Goal: Task Accomplishment & Management: Manage account settings

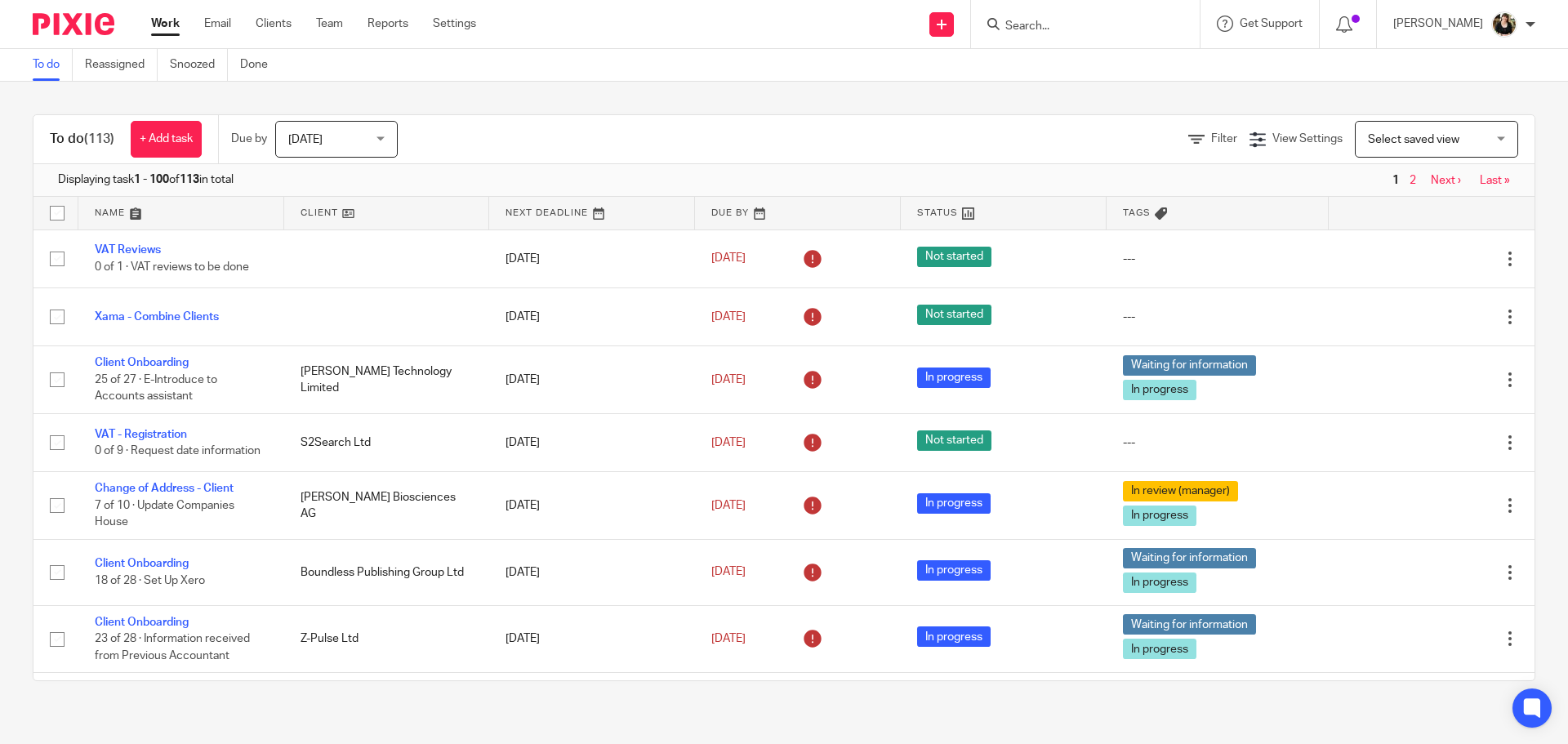
click at [1043, 21] on input "Search" at bounding box center [1077, 27] width 147 height 15
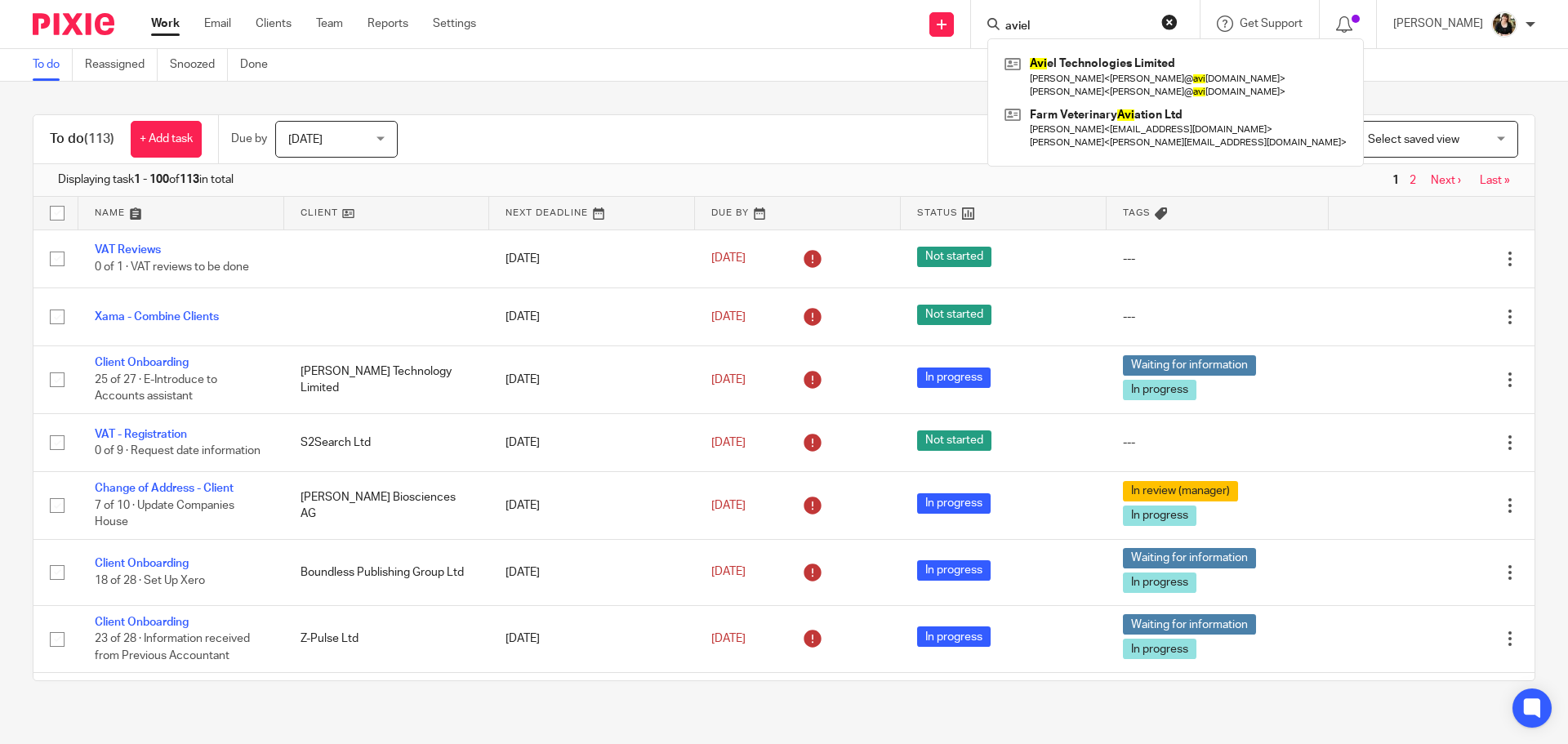
type input "aviel"
click button "submit" at bounding box center [0, 0] width 0 height 0
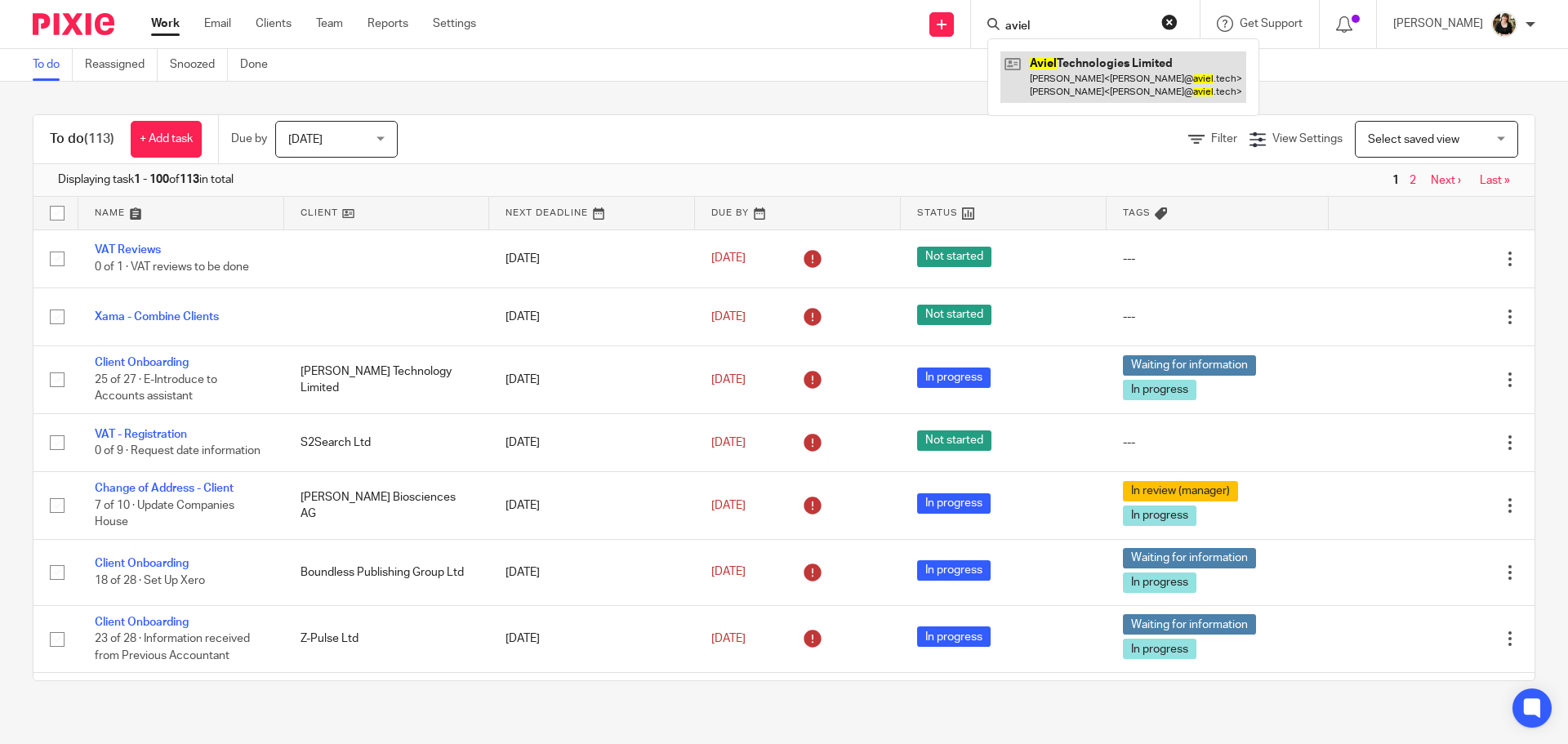
click at [1138, 75] on link at bounding box center [1123, 76] width 246 height 50
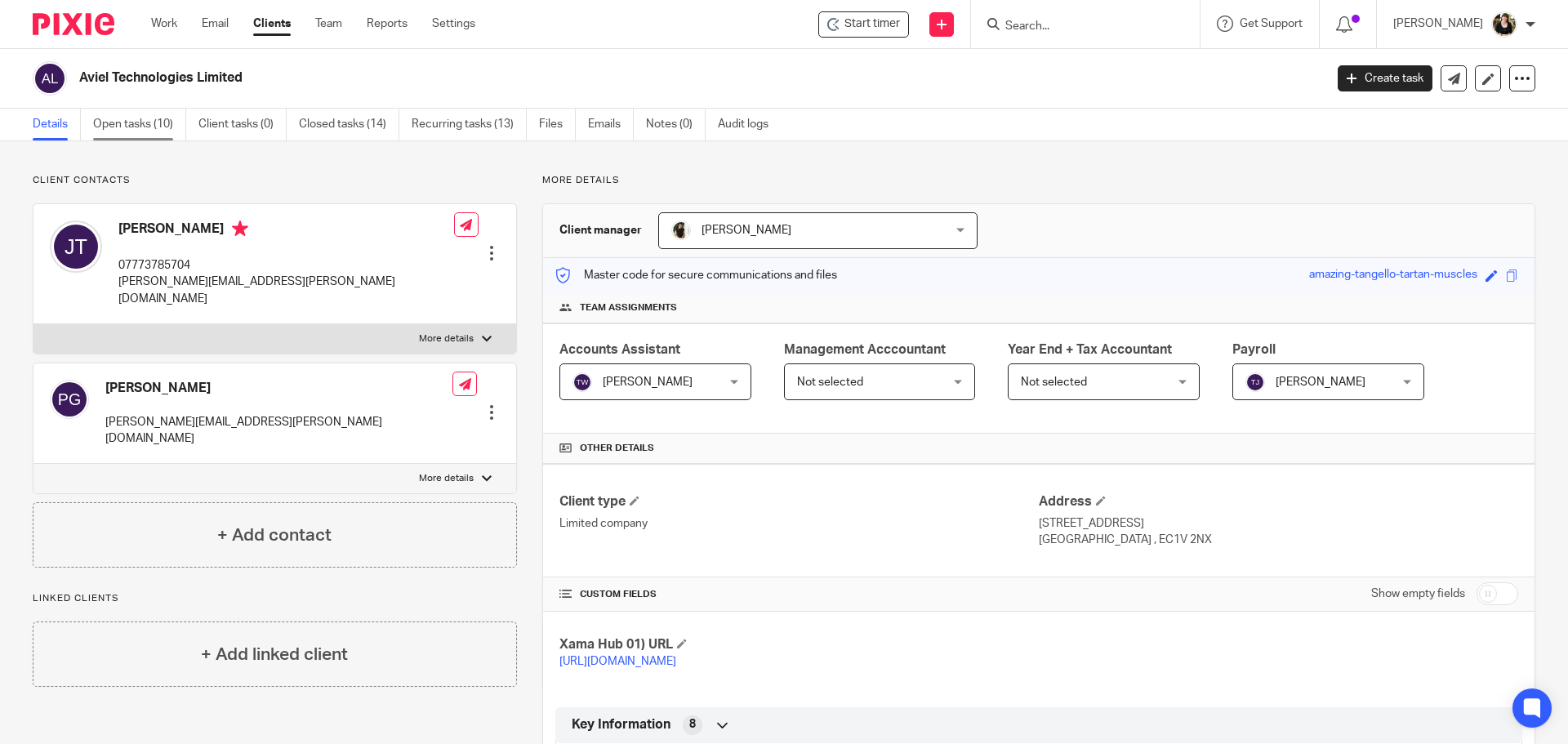
click at [106, 125] on link "Open tasks (10)" at bounding box center [139, 125] width 93 height 32
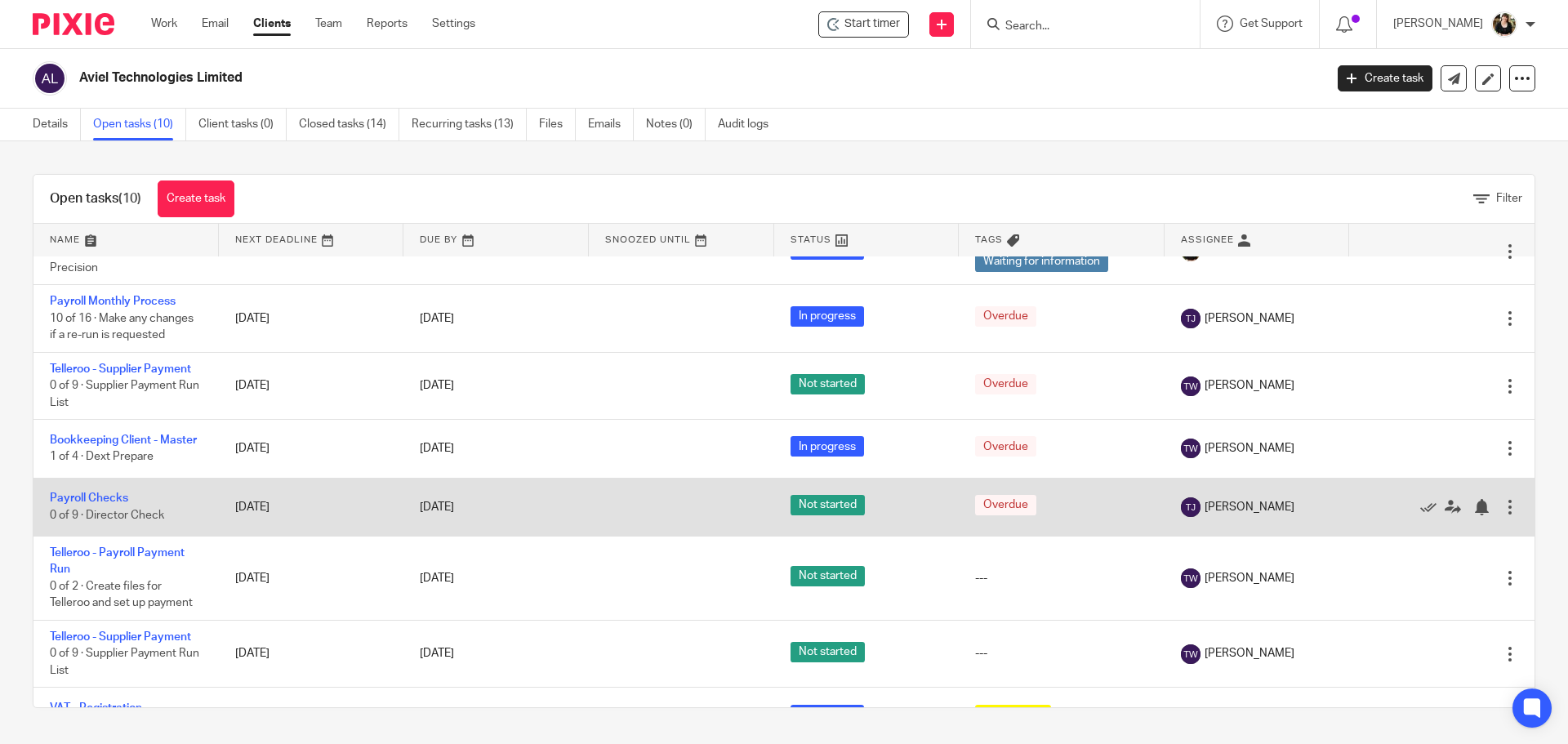
scroll to position [164, 0]
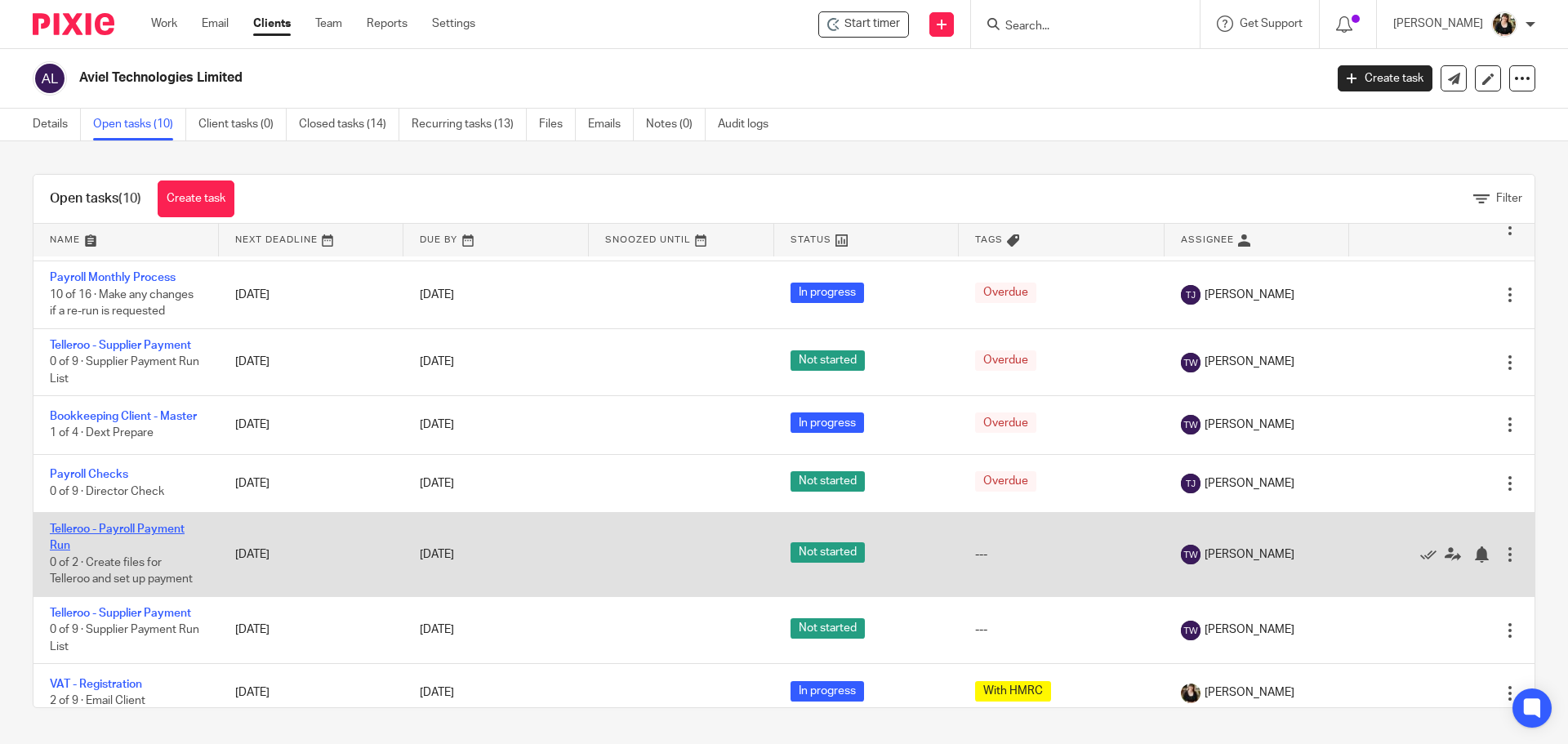
click at [138, 533] on link "Telleroo - Payroll Payment Run" at bounding box center [117, 537] width 135 height 28
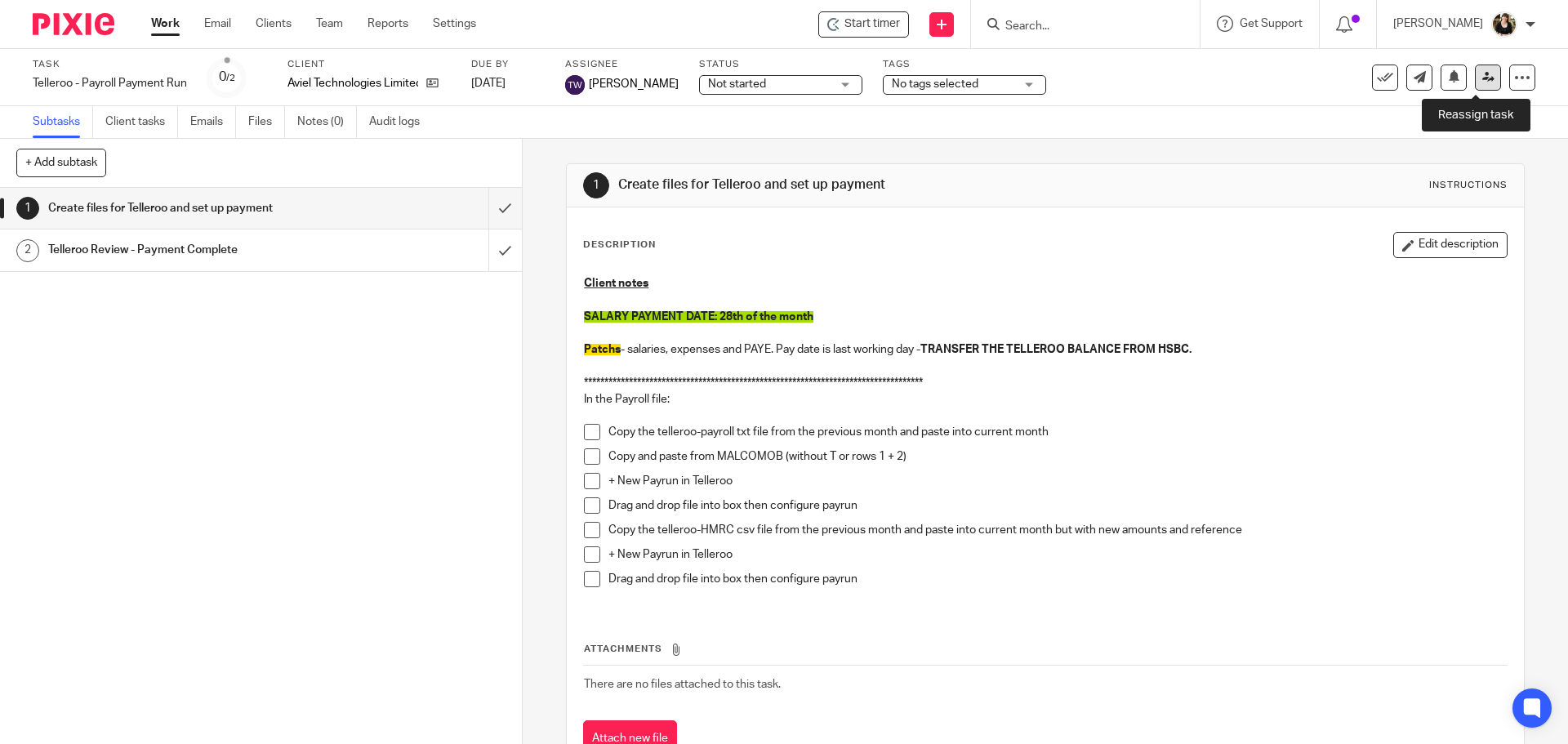
click at [1475, 88] on link at bounding box center [1488, 77] width 26 height 26
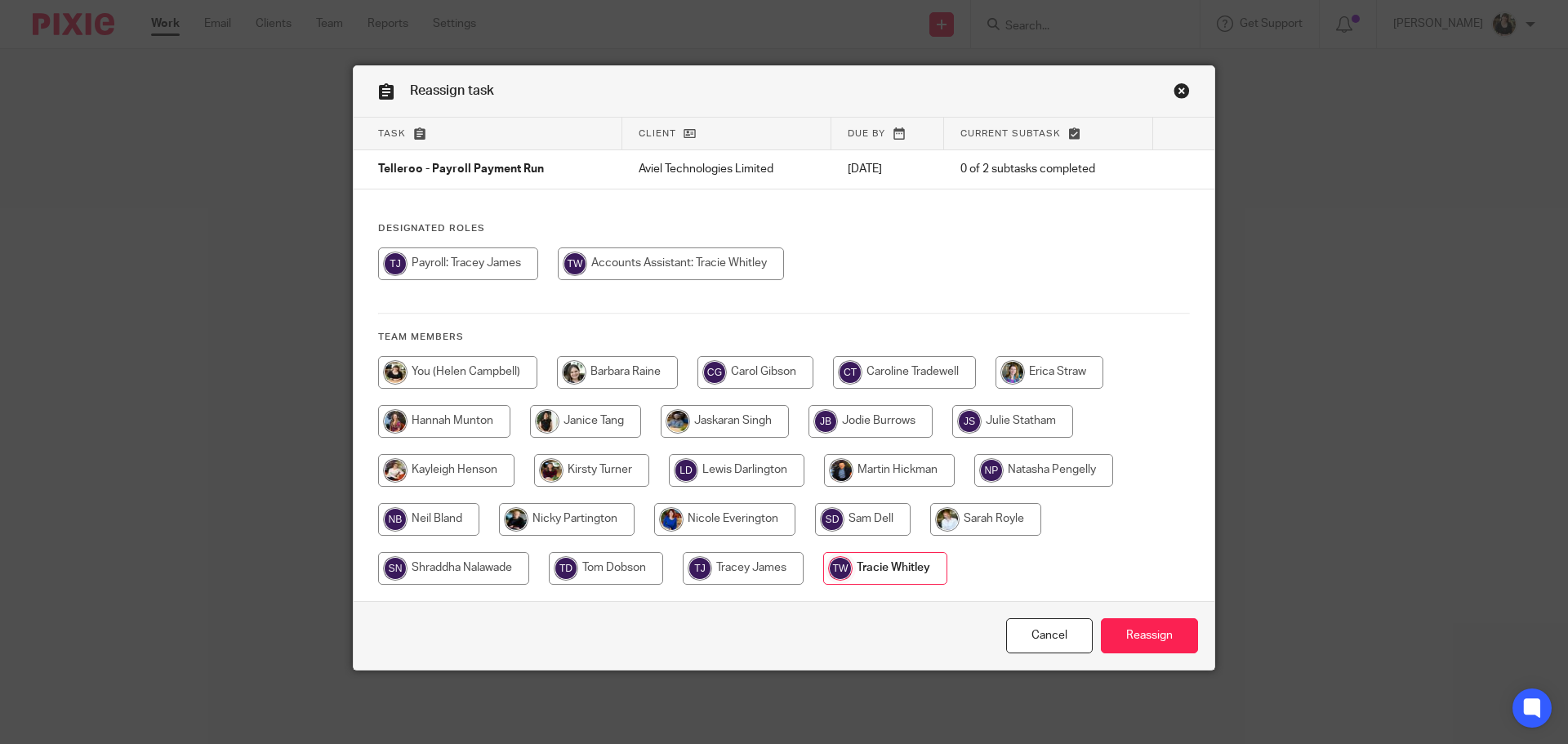
drag, startPoint x: 460, startPoint y: 370, endPoint x: 473, endPoint y: 371, distance: 13.0
click at [460, 371] on input "radio" at bounding box center [458, 372] width 159 height 33
radio input "true"
click at [1154, 638] on input "Reassign" at bounding box center [1150, 636] width 97 height 35
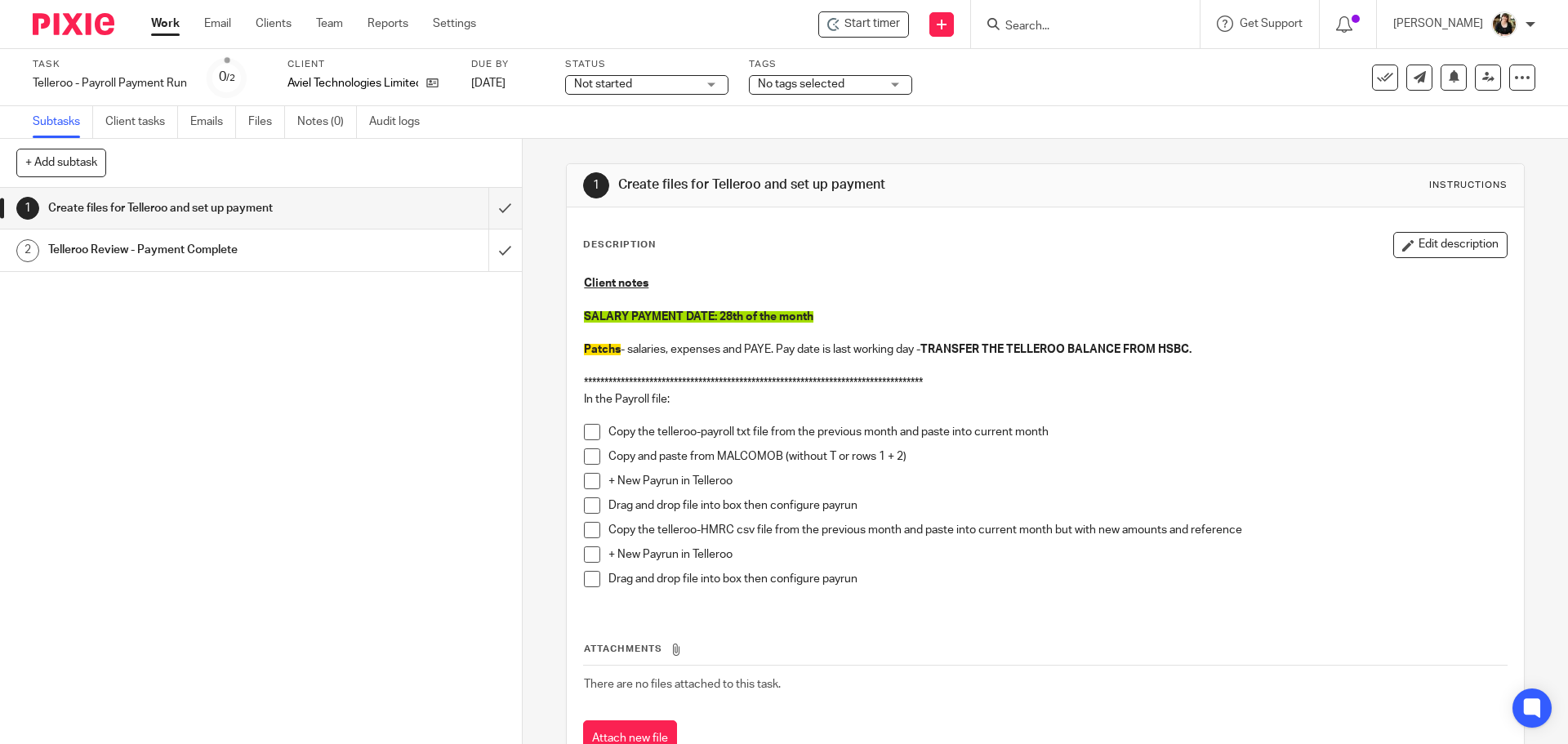
click at [1379, 71] on icon at bounding box center [1384, 77] width 16 height 16
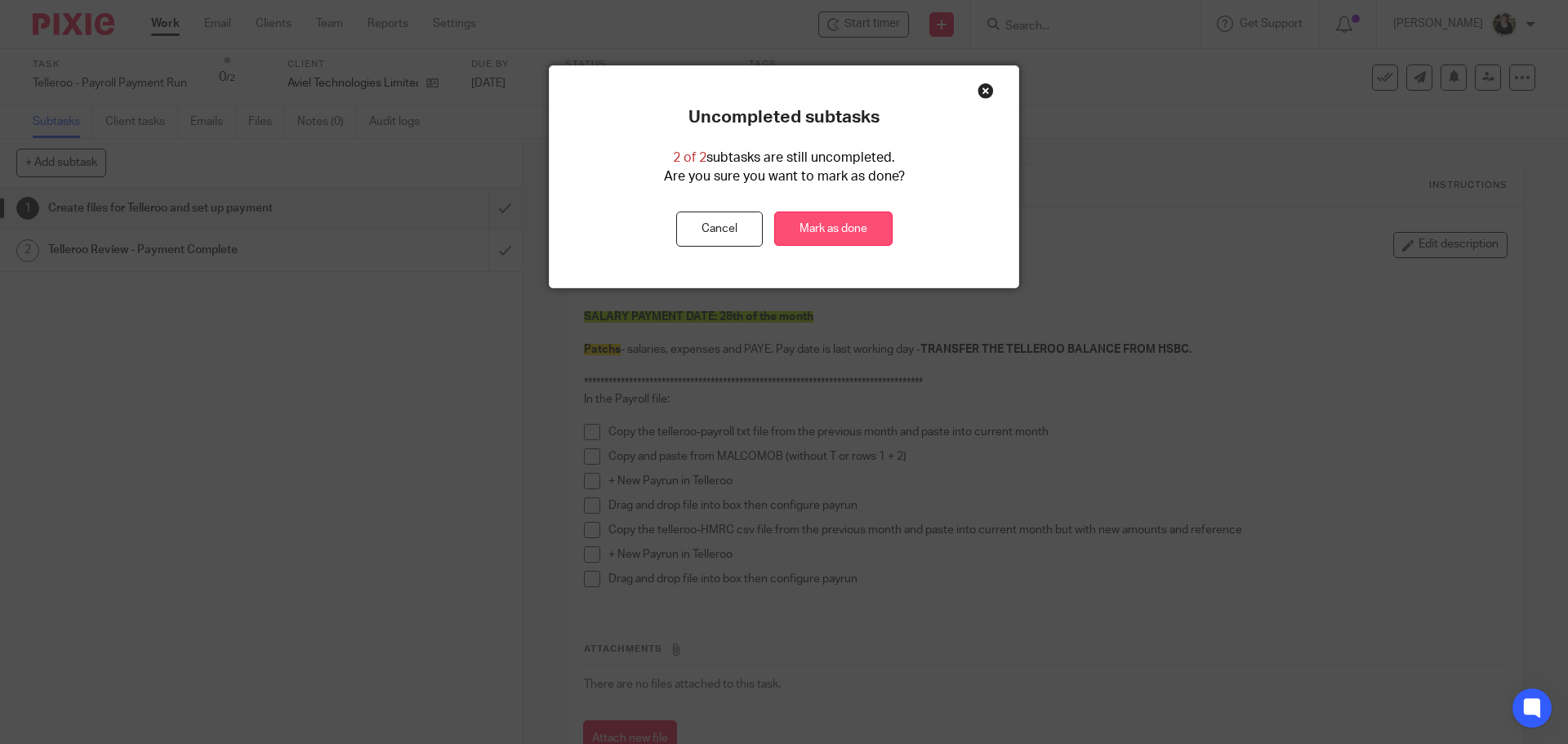
click at [847, 227] on link "Mark as done" at bounding box center [833, 229] width 118 height 35
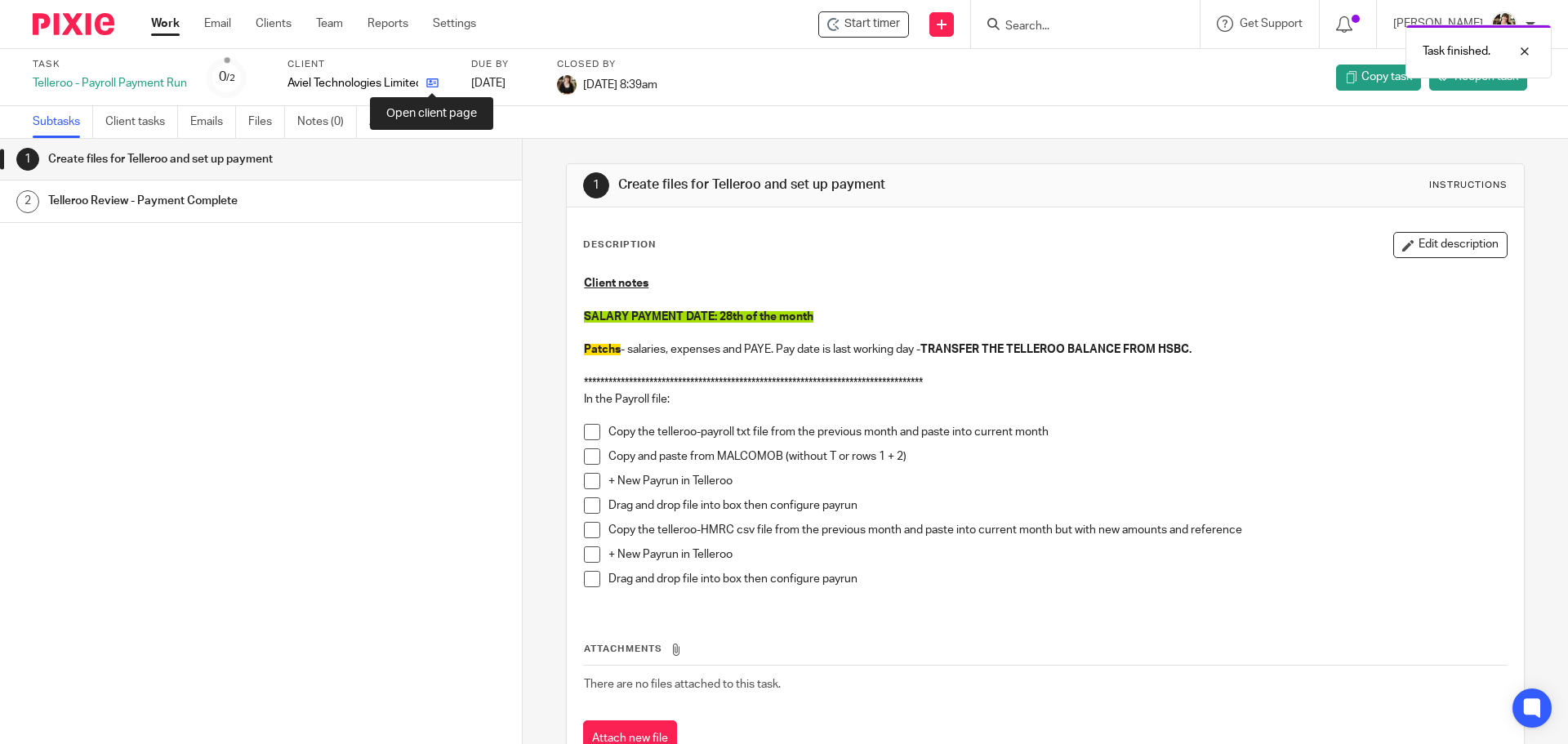
click at [434, 82] on icon at bounding box center [432, 83] width 13 height 13
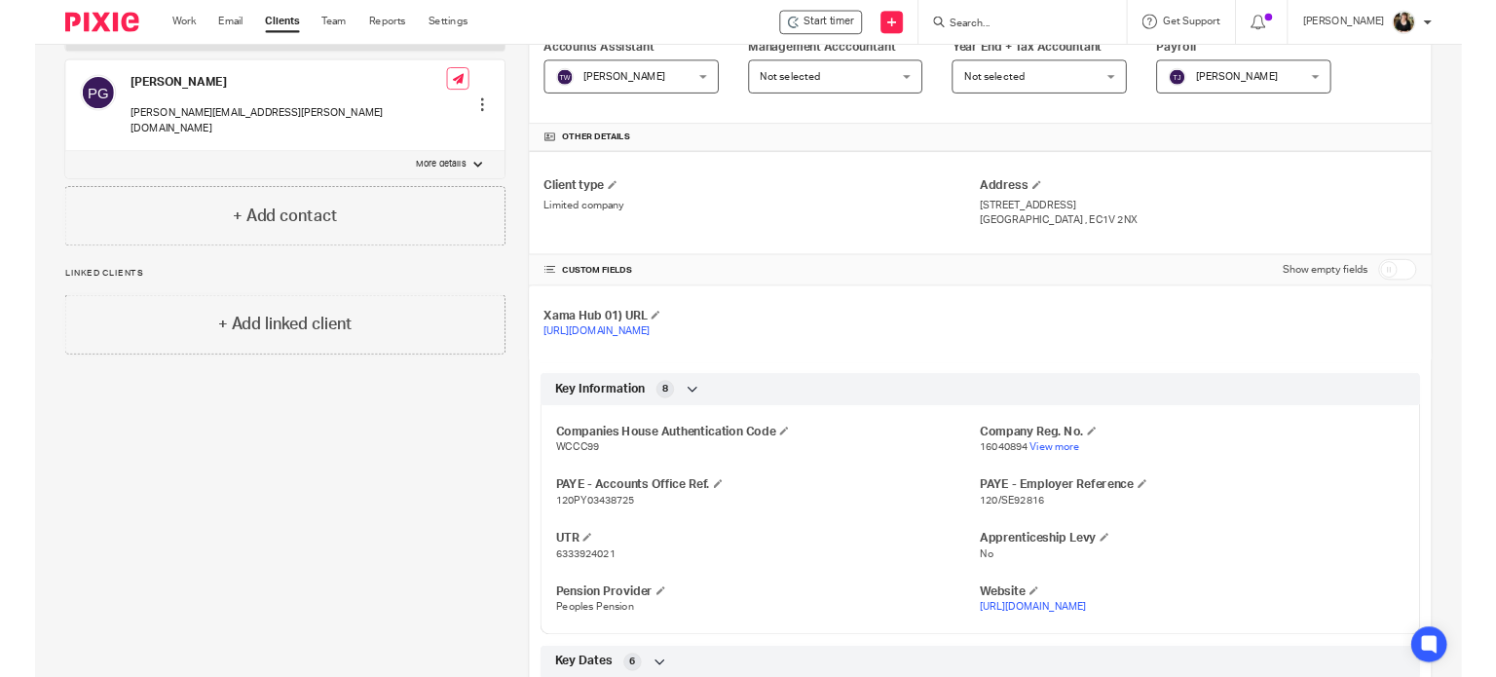
scroll to position [779, 0]
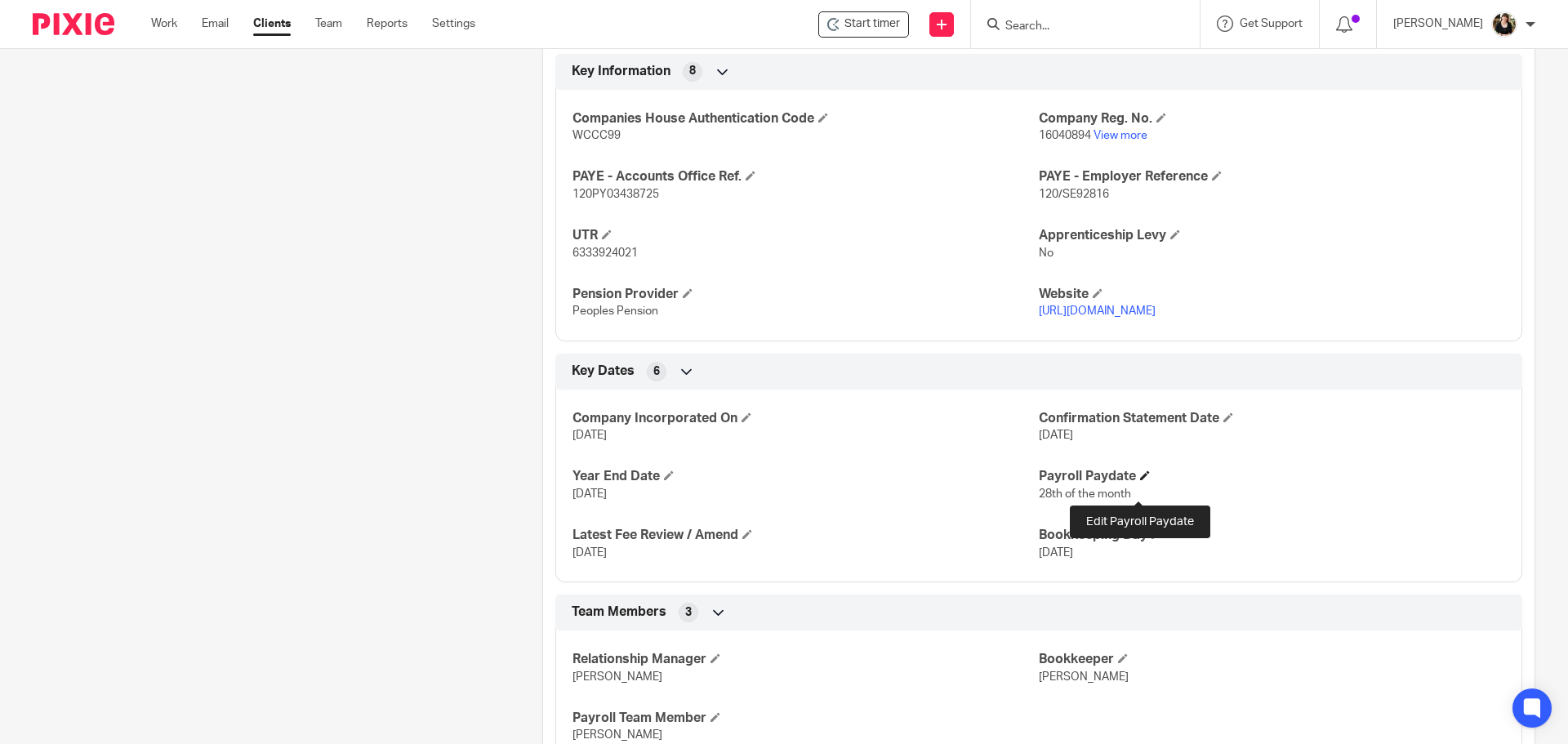
click at [1140, 481] on span at bounding box center [1145, 476] width 10 height 10
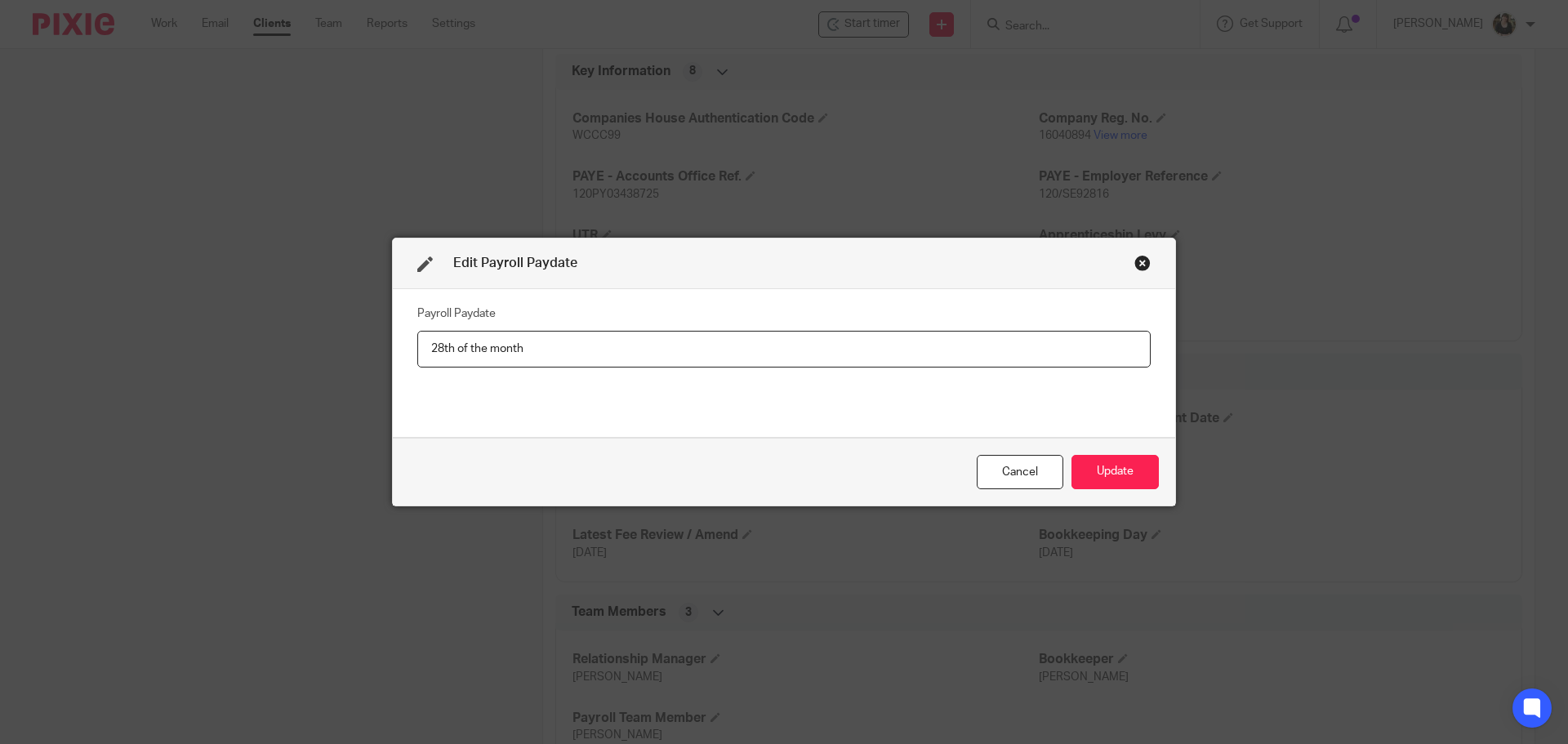
click at [430, 345] on input "28th of the month" at bounding box center [784, 349] width 734 height 37
type input "24th of the month"
click at [1077, 479] on button "Update" at bounding box center [1115, 472] width 87 height 35
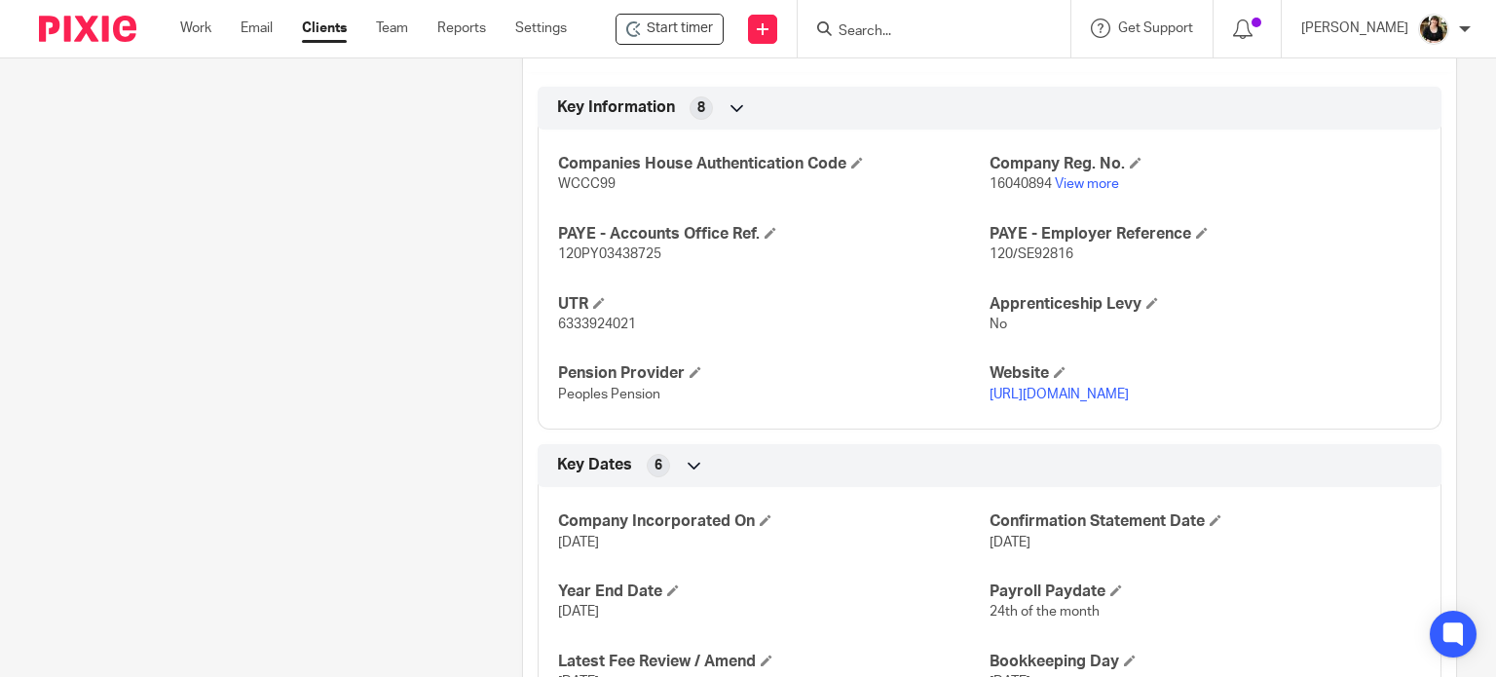
click at [904, 40] on form at bounding box center [940, 29] width 207 height 24
click at [903, 38] on input "Search" at bounding box center [924, 32] width 175 height 18
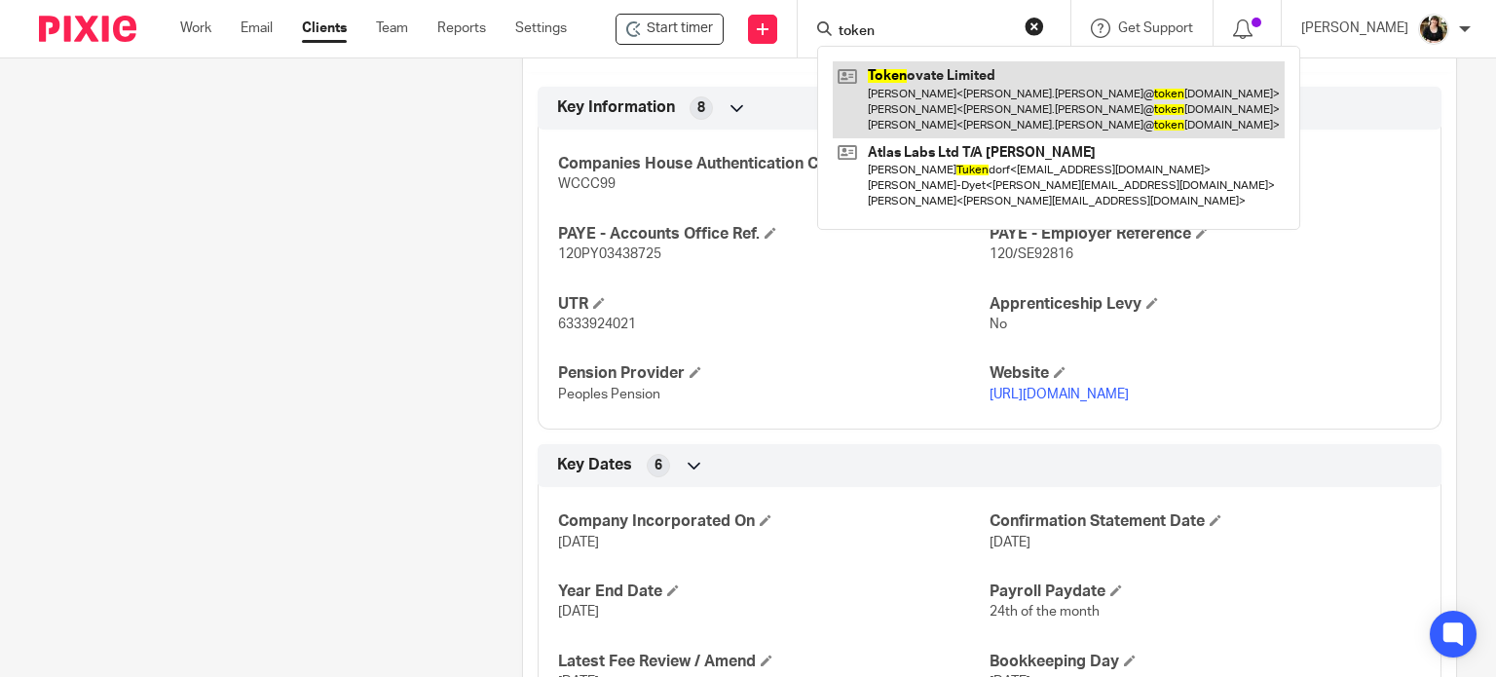
type input "token"
click at [905, 95] on link at bounding box center [1059, 99] width 452 height 77
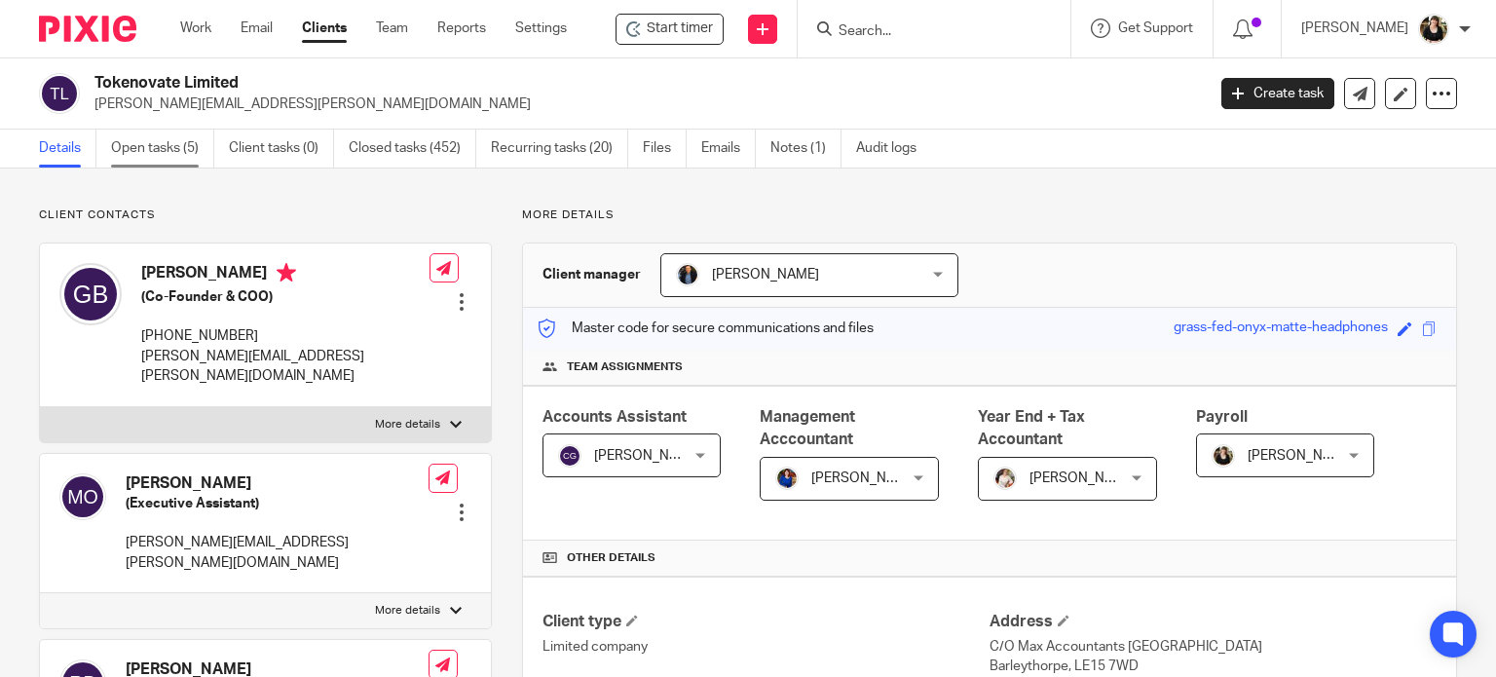
click at [190, 162] on link "Open tasks (5)" at bounding box center [162, 149] width 103 height 38
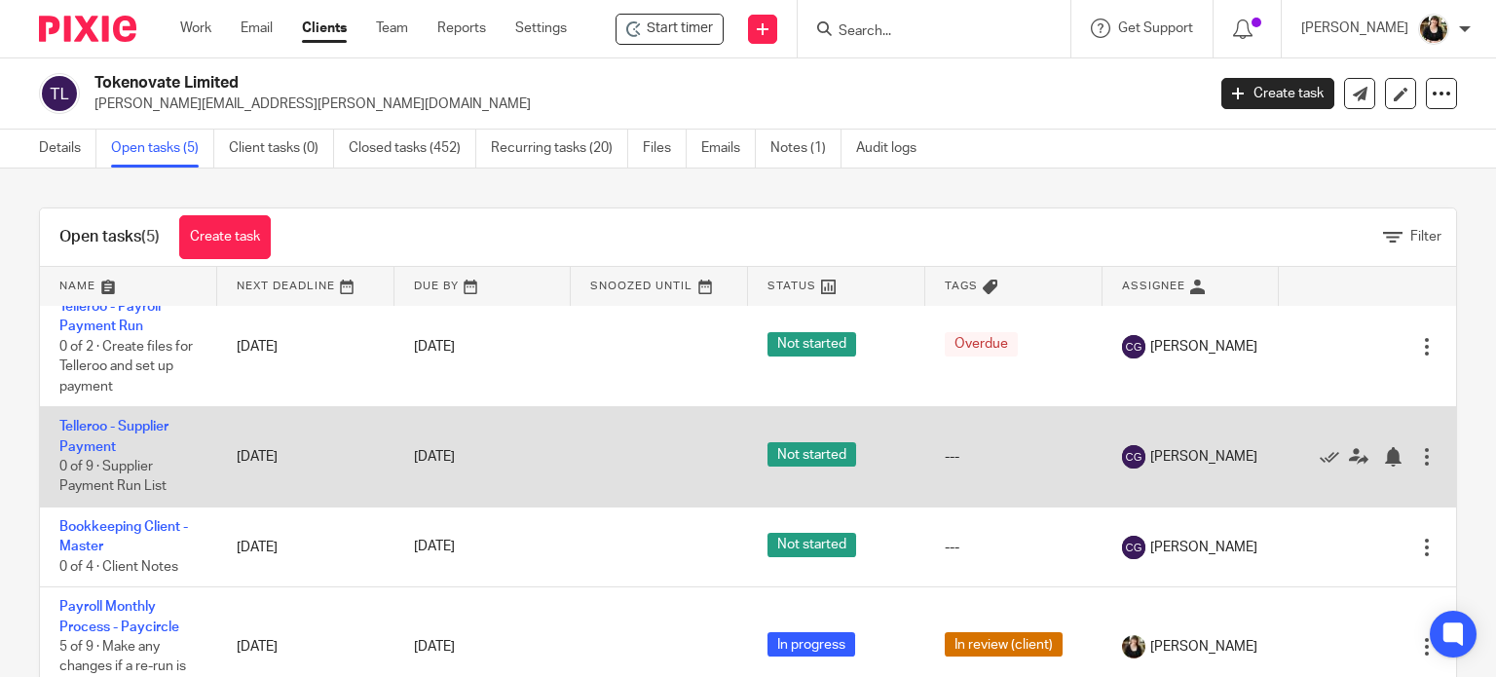
scroll to position [102, 0]
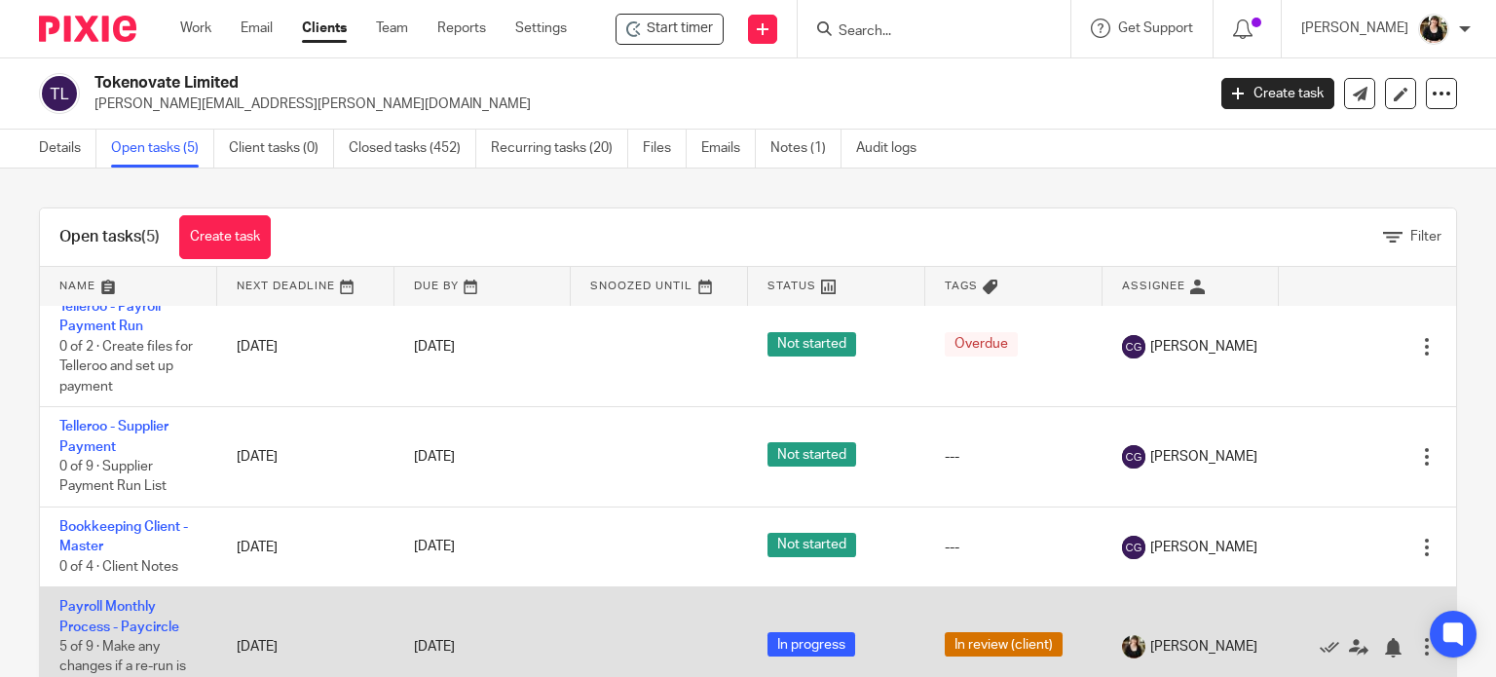
click at [124, 614] on td "Payroll Monthly Process - Paycircle 5 of 9 · Make any changes if a re-run is re…" at bounding box center [128, 647] width 177 height 120
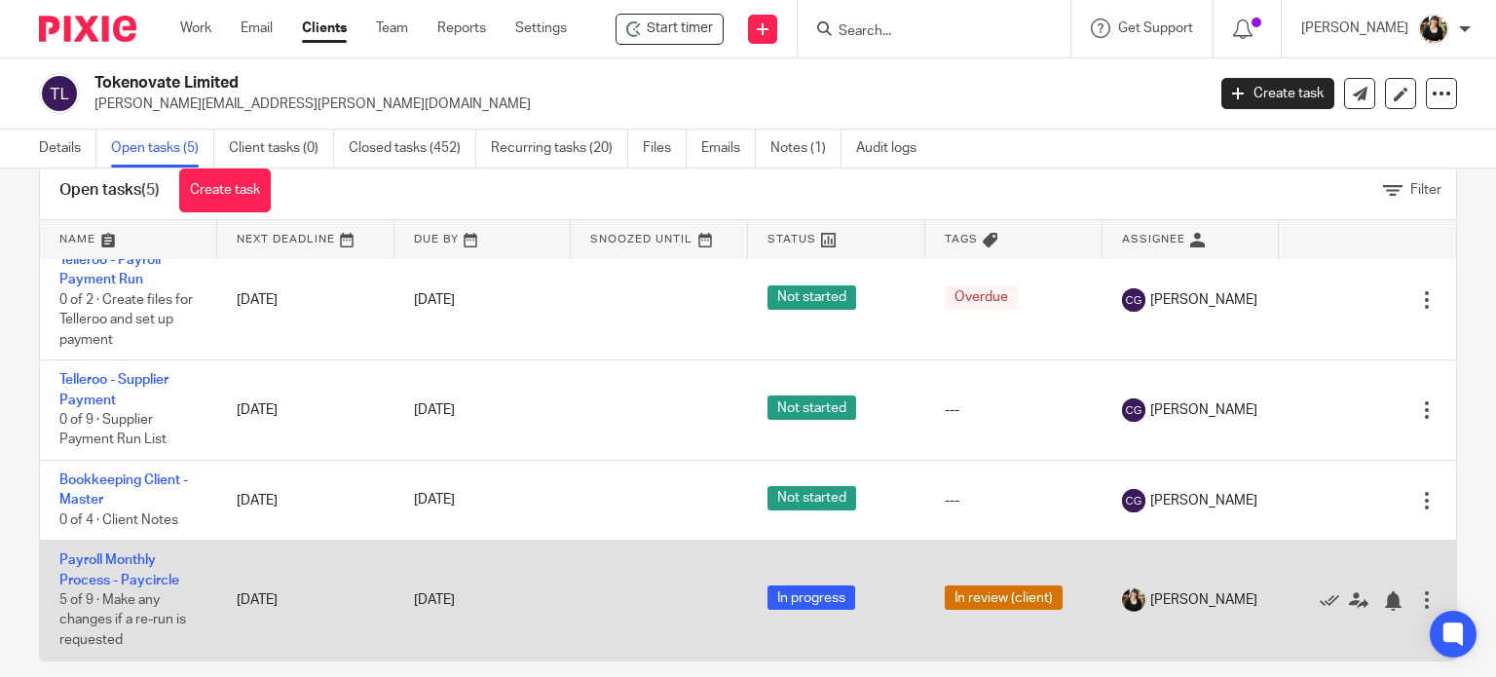
scroll to position [69, 0]
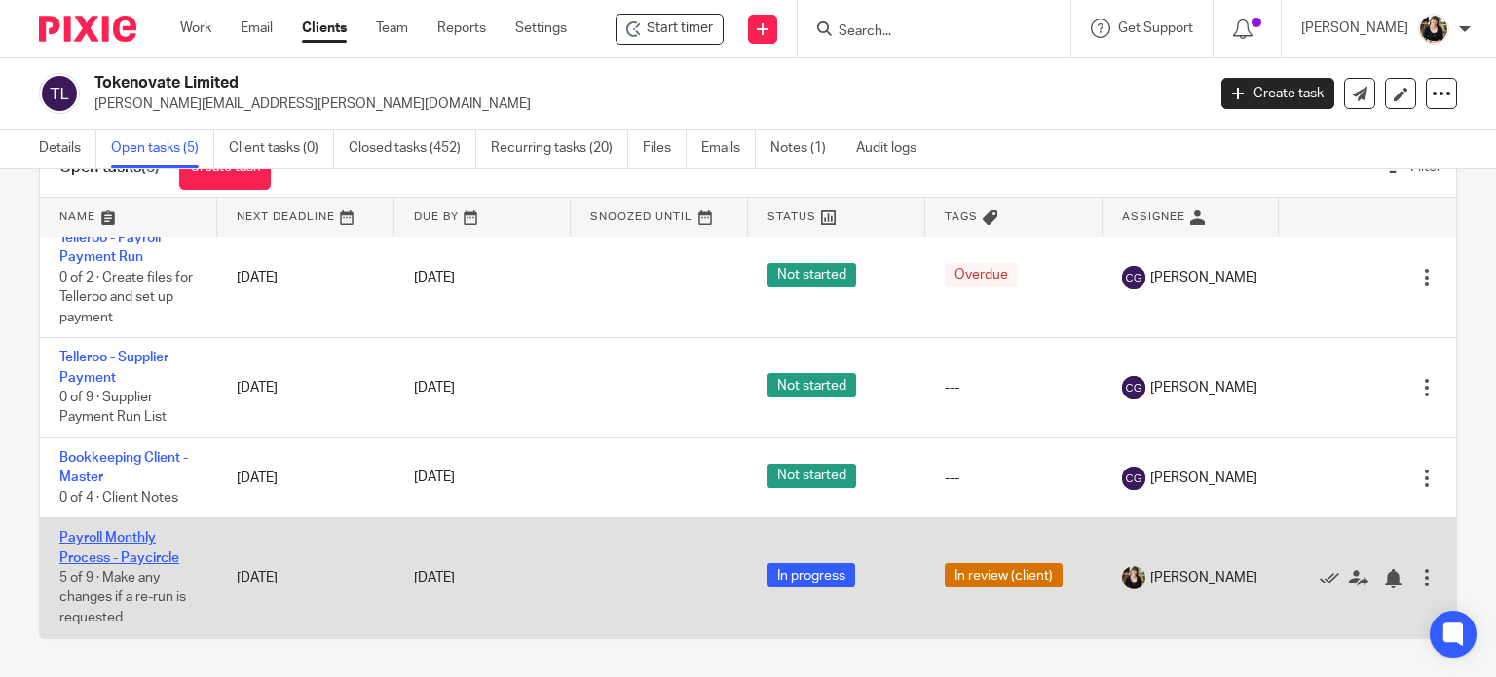
click at [150, 558] on link "Payroll Monthly Process - Paycircle" at bounding box center [119, 547] width 120 height 33
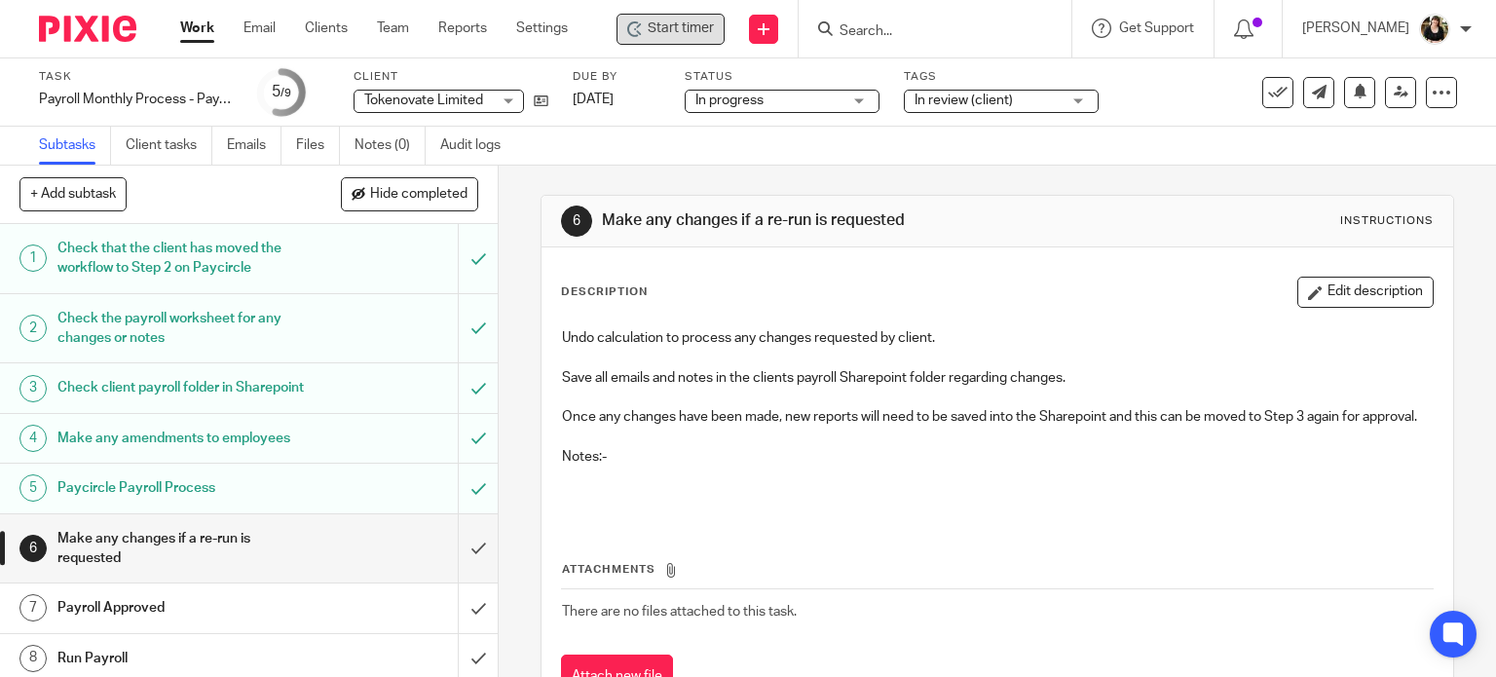
click at [654, 22] on span "Start timer" at bounding box center [681, 29] width 66 height 20
click at [651, 22] on span "Start timer" at bounding box center [681, 29] width 66 height 20
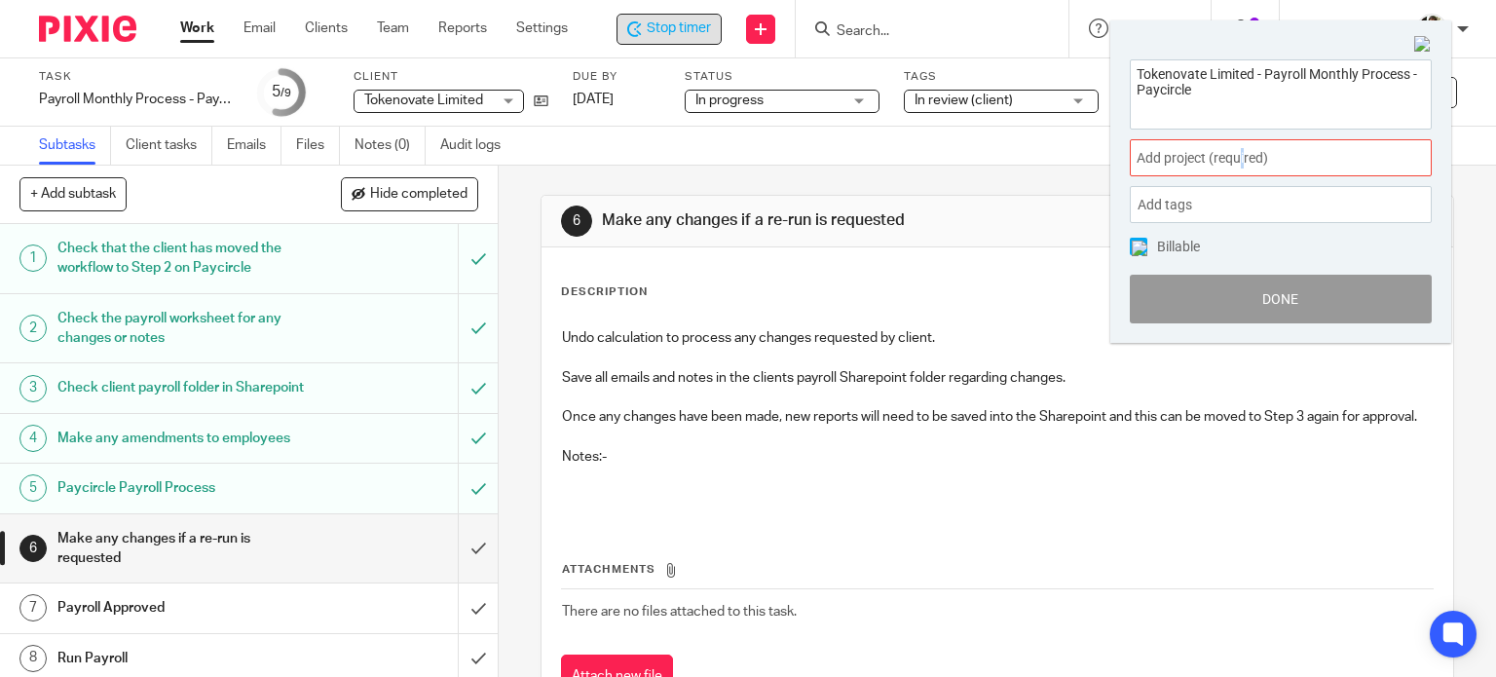
click at [1243, 171] on div "Add project (required) :" at bounding box center [1281, 157] width 302 height 37
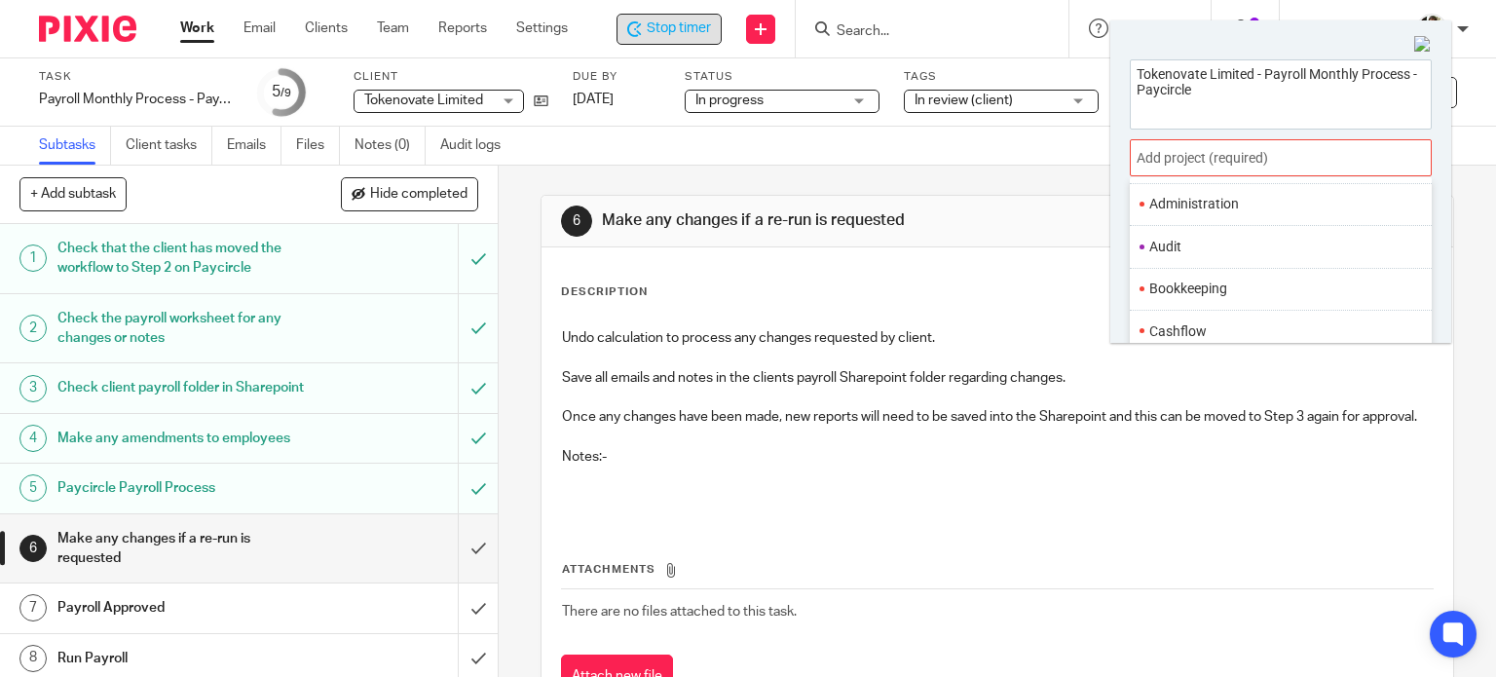
scroll to position [729, 0]
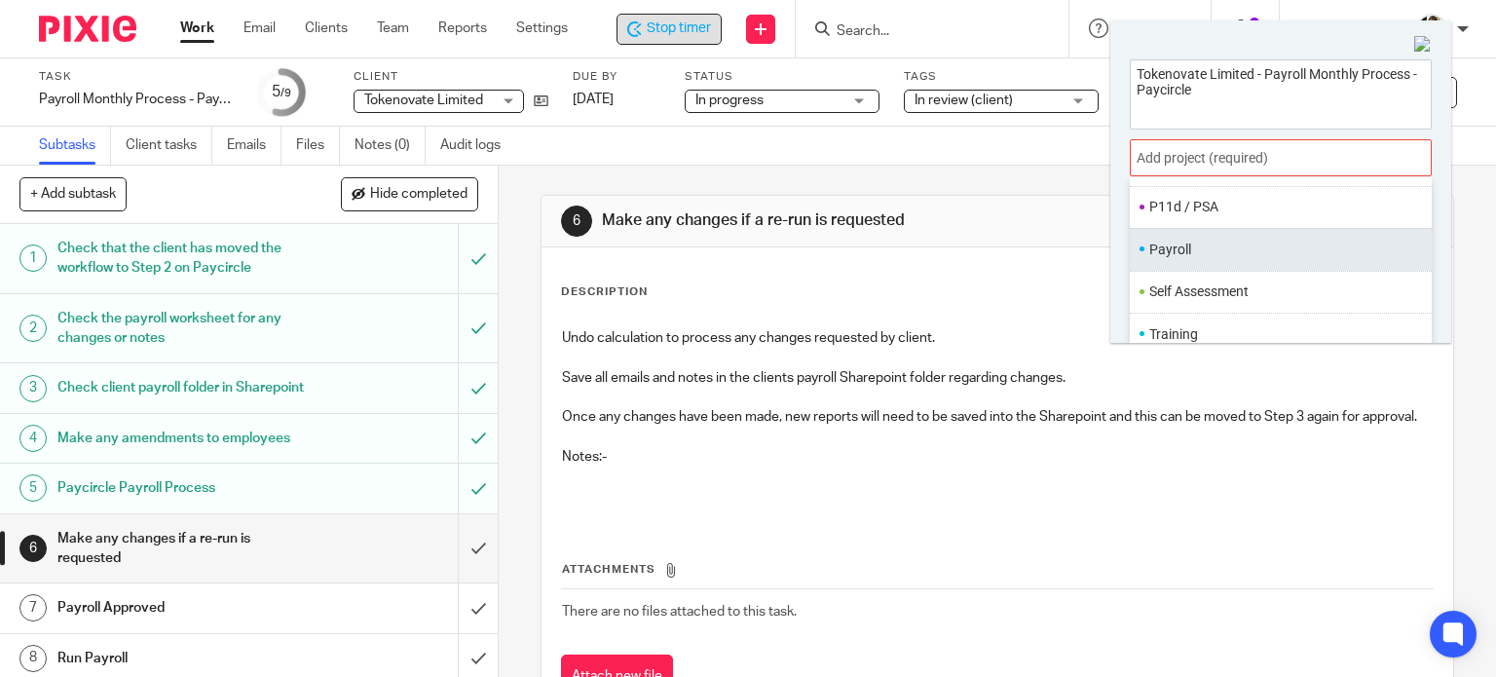
click at [1249, 252] on li "Payroll" at bounding box center [1276, 250] width 254 height 20
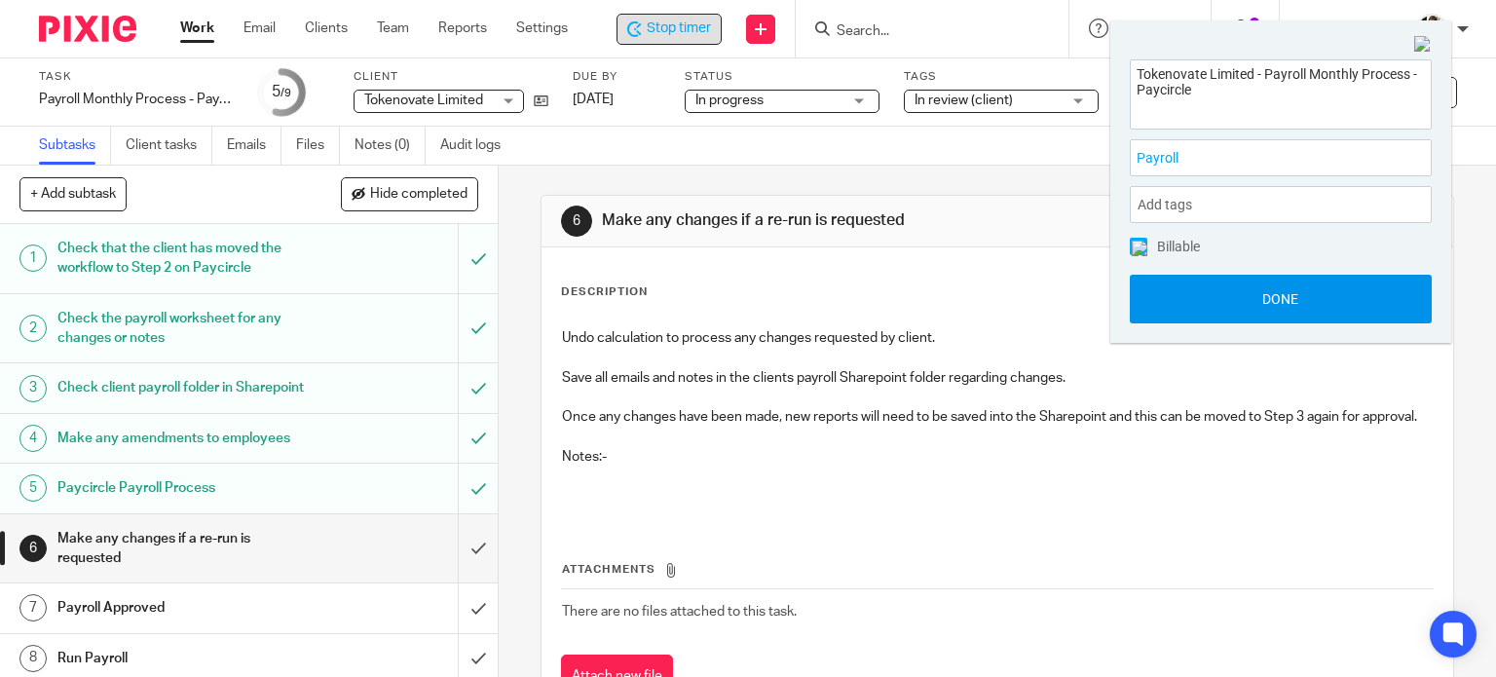
click at [1305, 304] on button "Done" at bounding box center [1281, 299] width 302 height 49
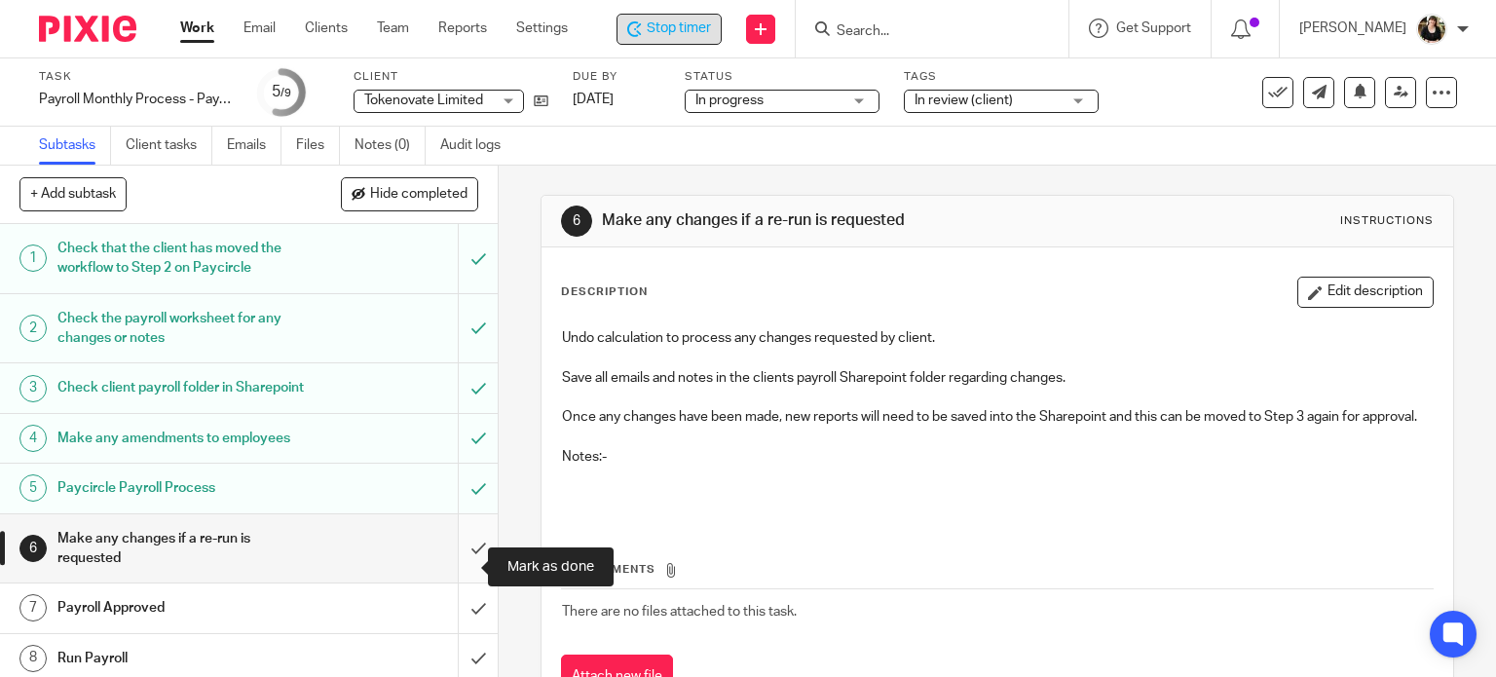
click at [456, 564] on input "submit" at bounding box center [249, 548] width 498 height 69
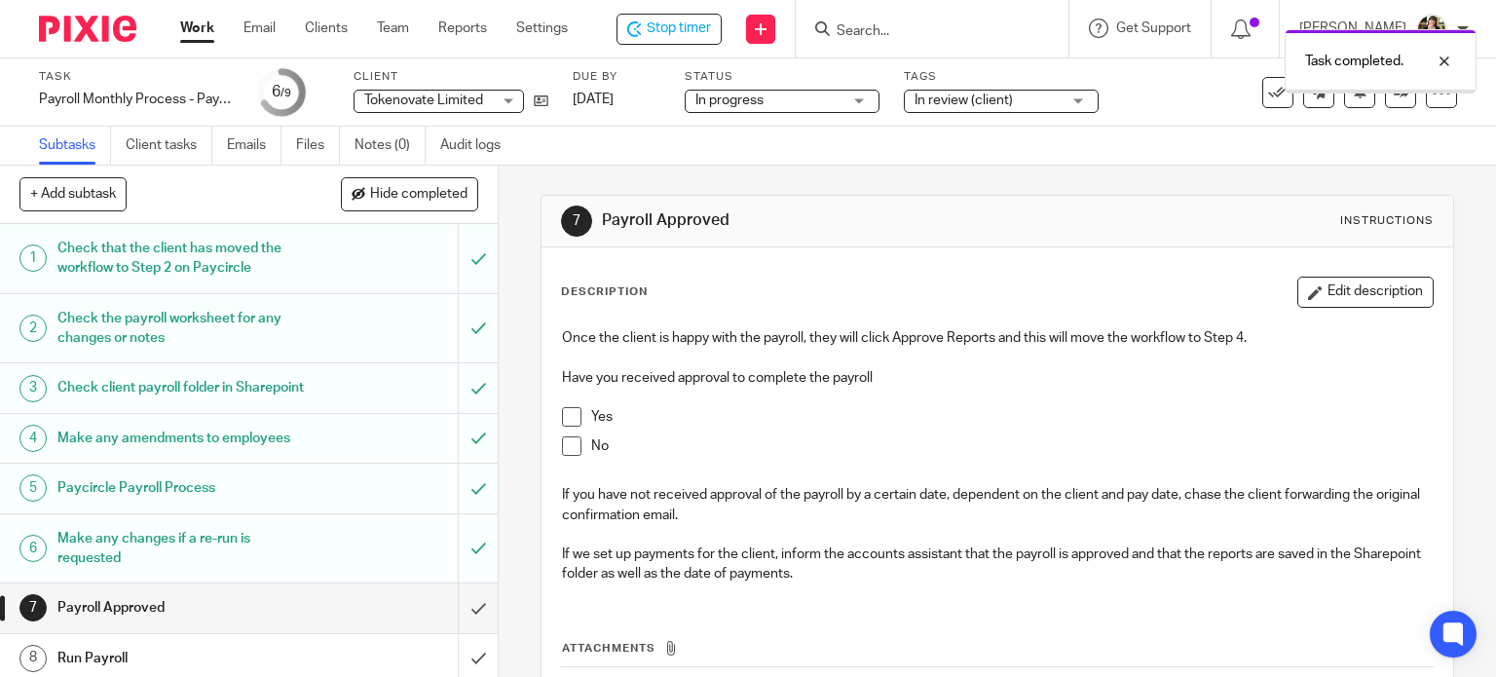
scroll to position [74, 0]
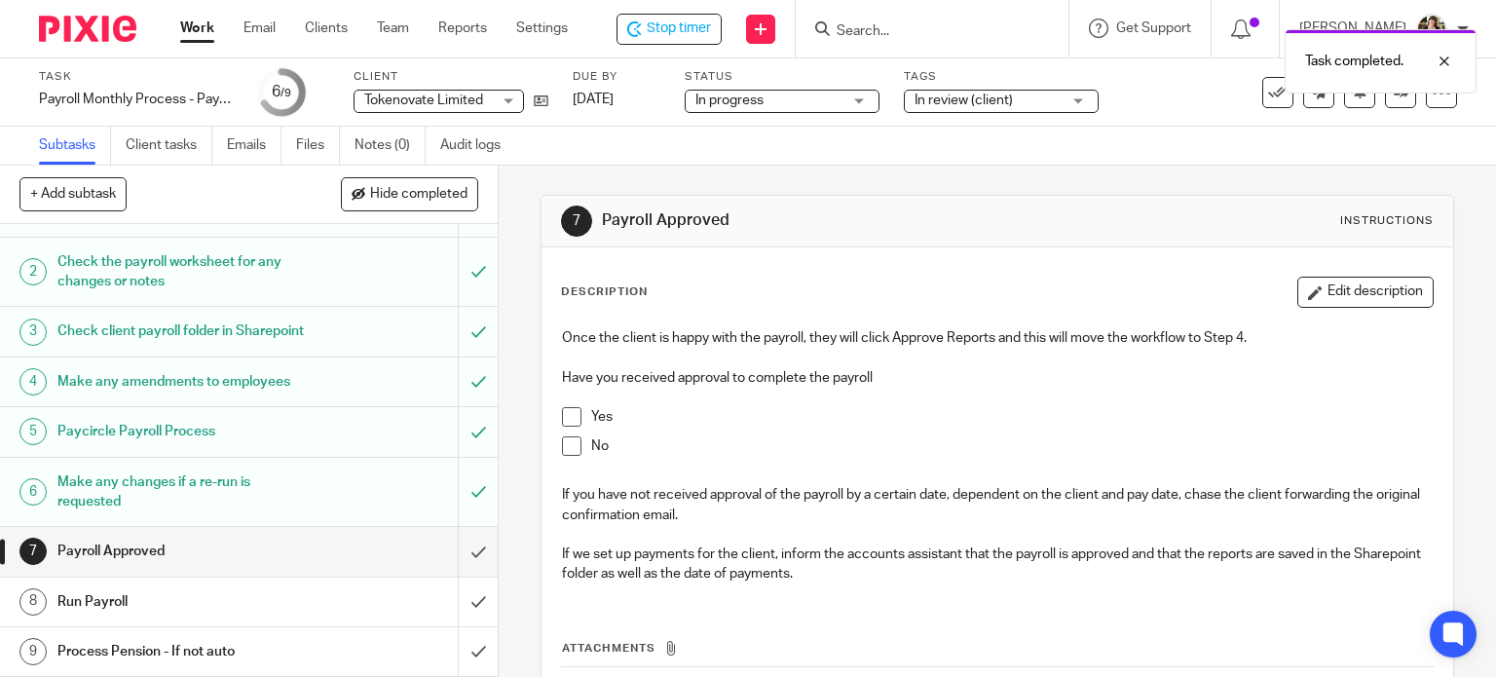
click at [565, 415] on span at bounding box center [571, 416] width 19 height 19
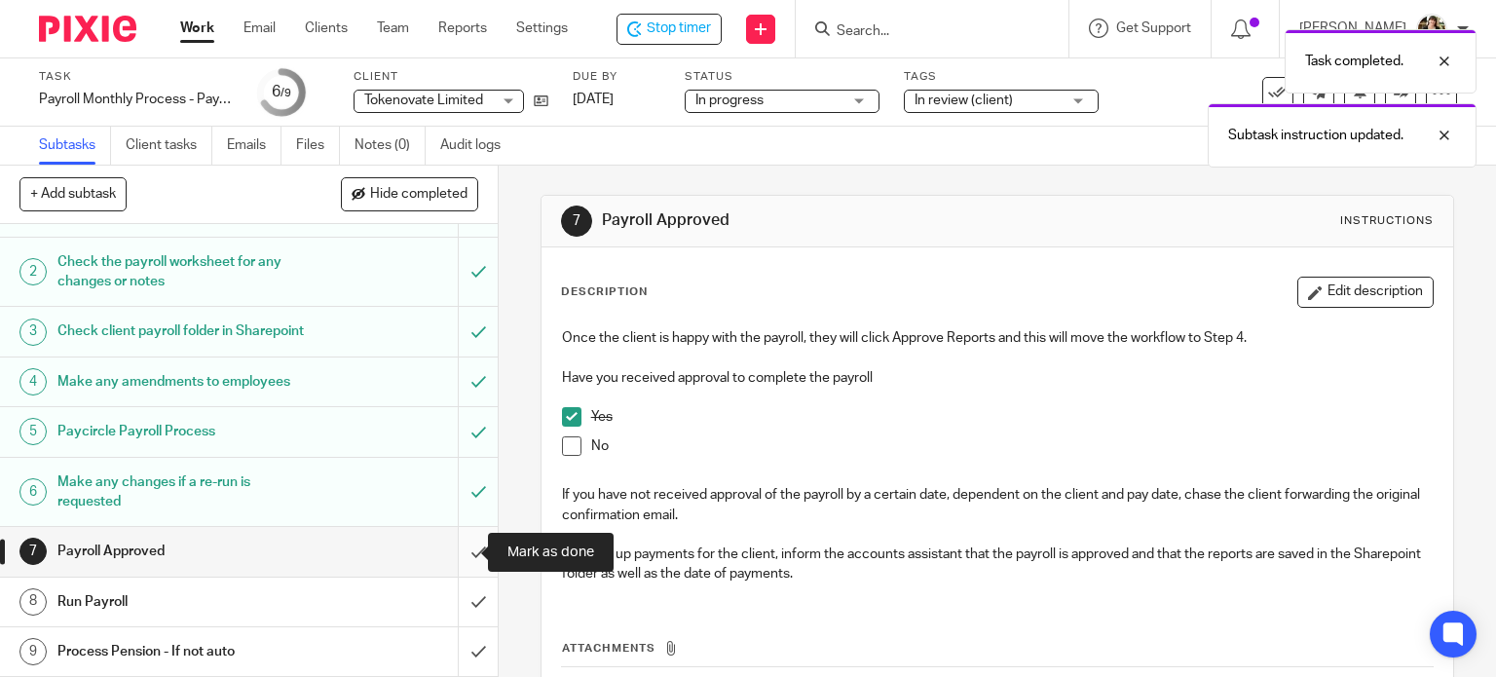
click at [460, 550] on input "submit" at bounding box center [249, 551] width 498 height 49
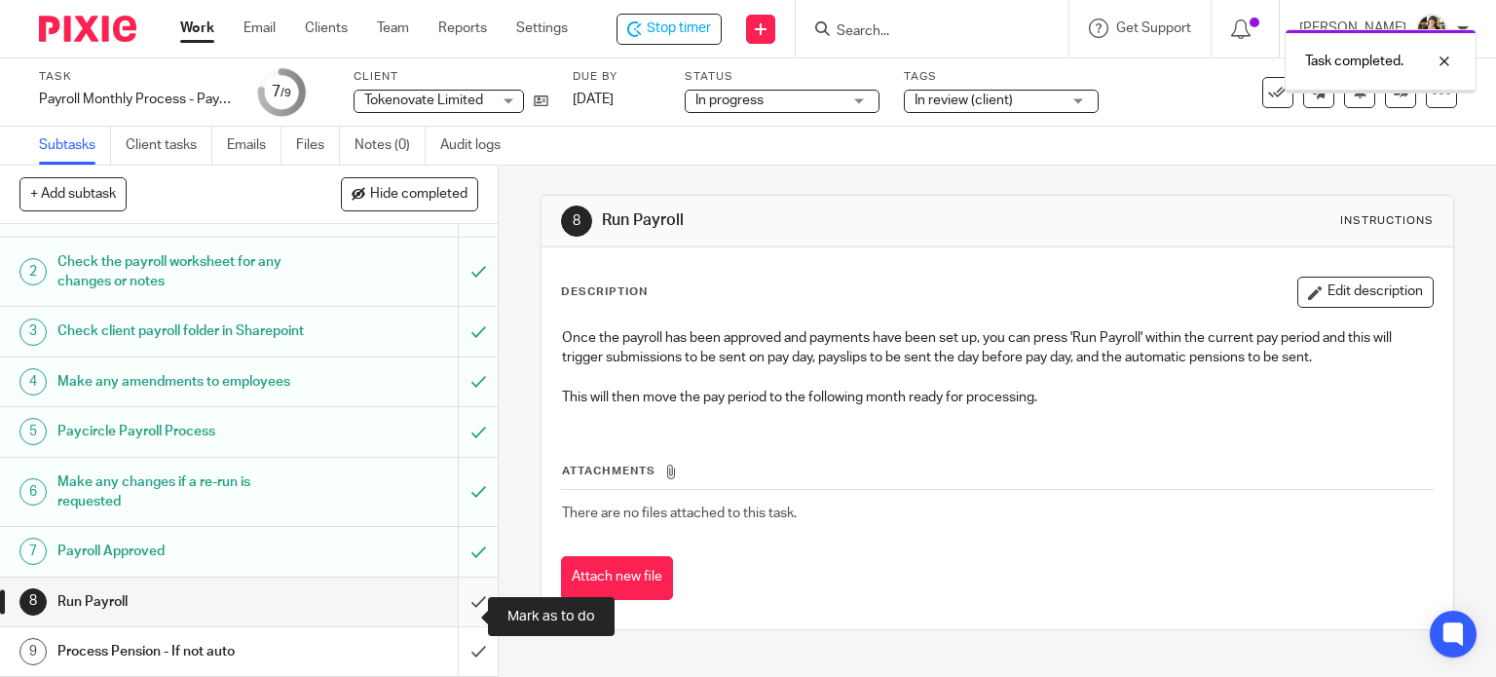
scroll to position [74, 0]
click at [465, 596] on input "submit" at bounding box center [249, 602] width 498 height 49
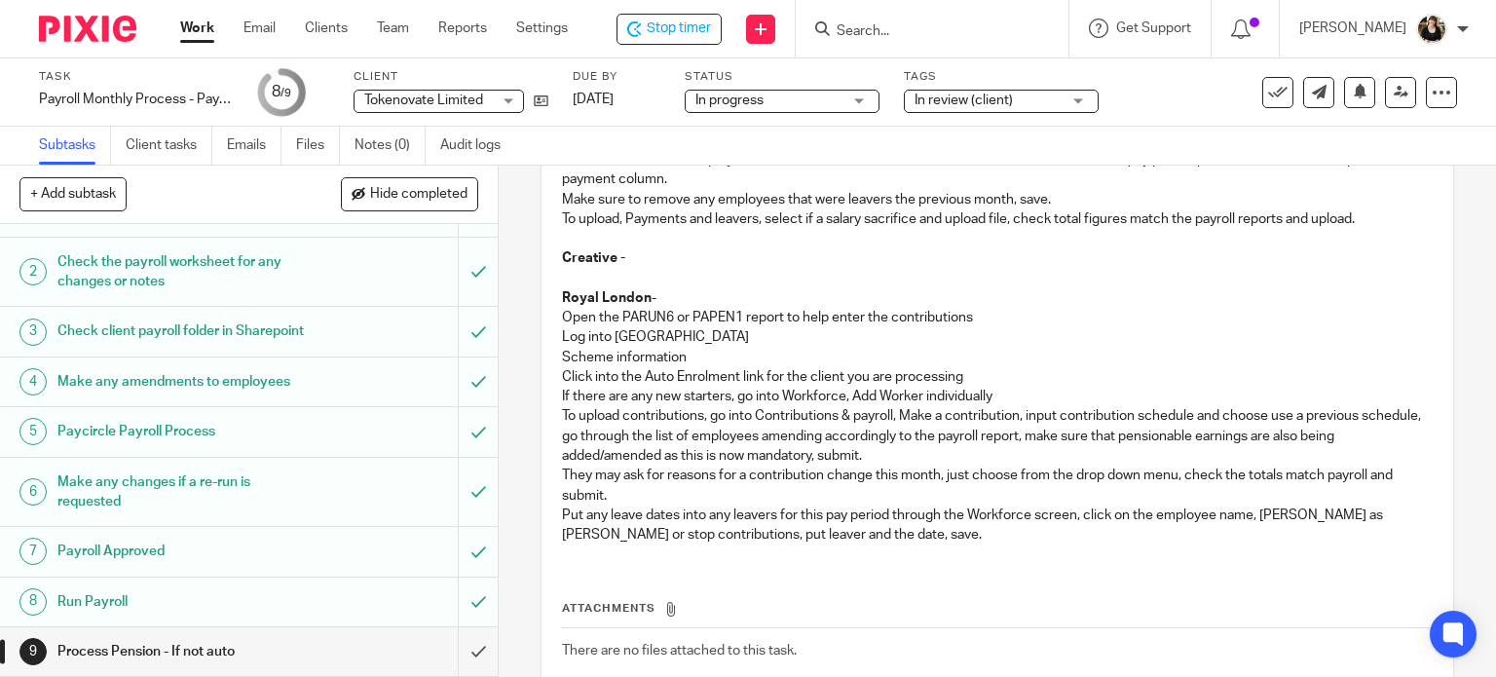
scroll to position [592, 0]
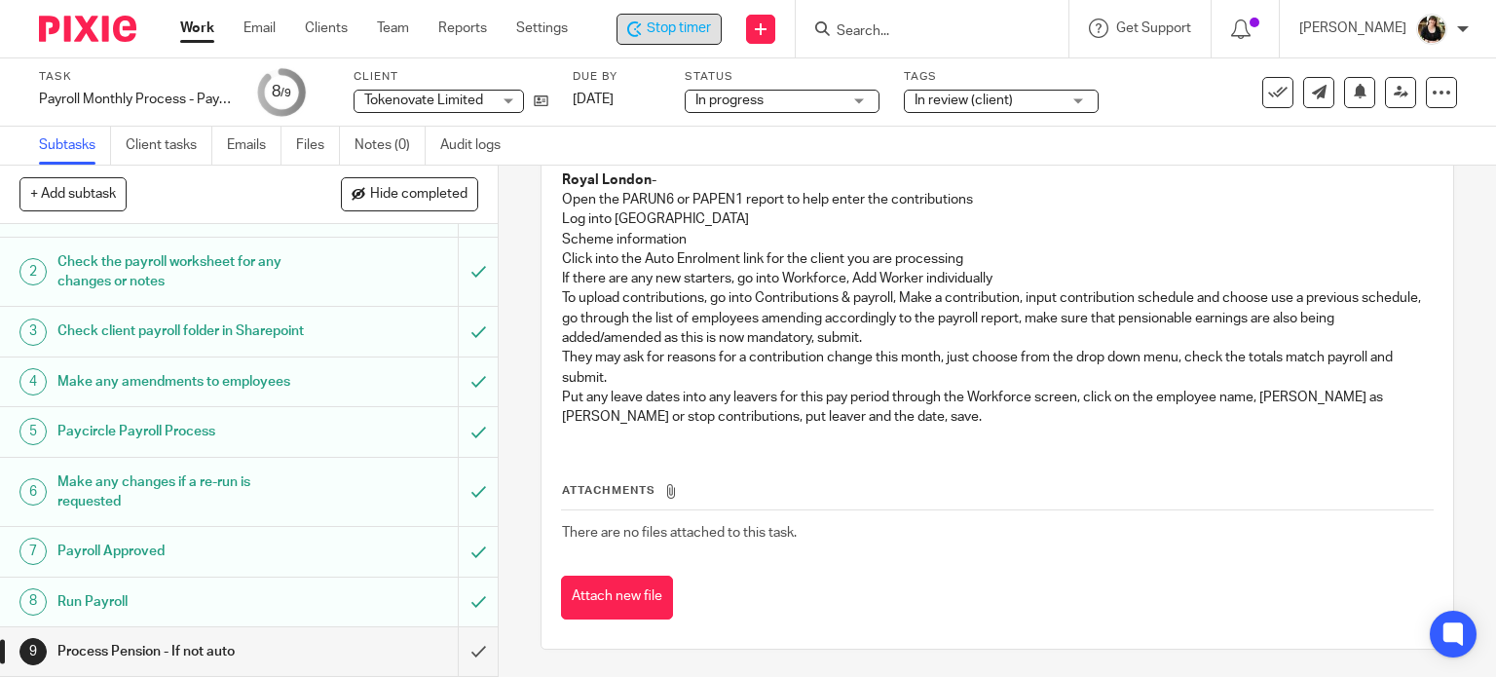
click at [669, 28] on span "Stop timer" at bounding box center [679, 29] width 64 height 20
click at [460, 652] on input "submit" at bounding box center [249, 651] width 498 height 49
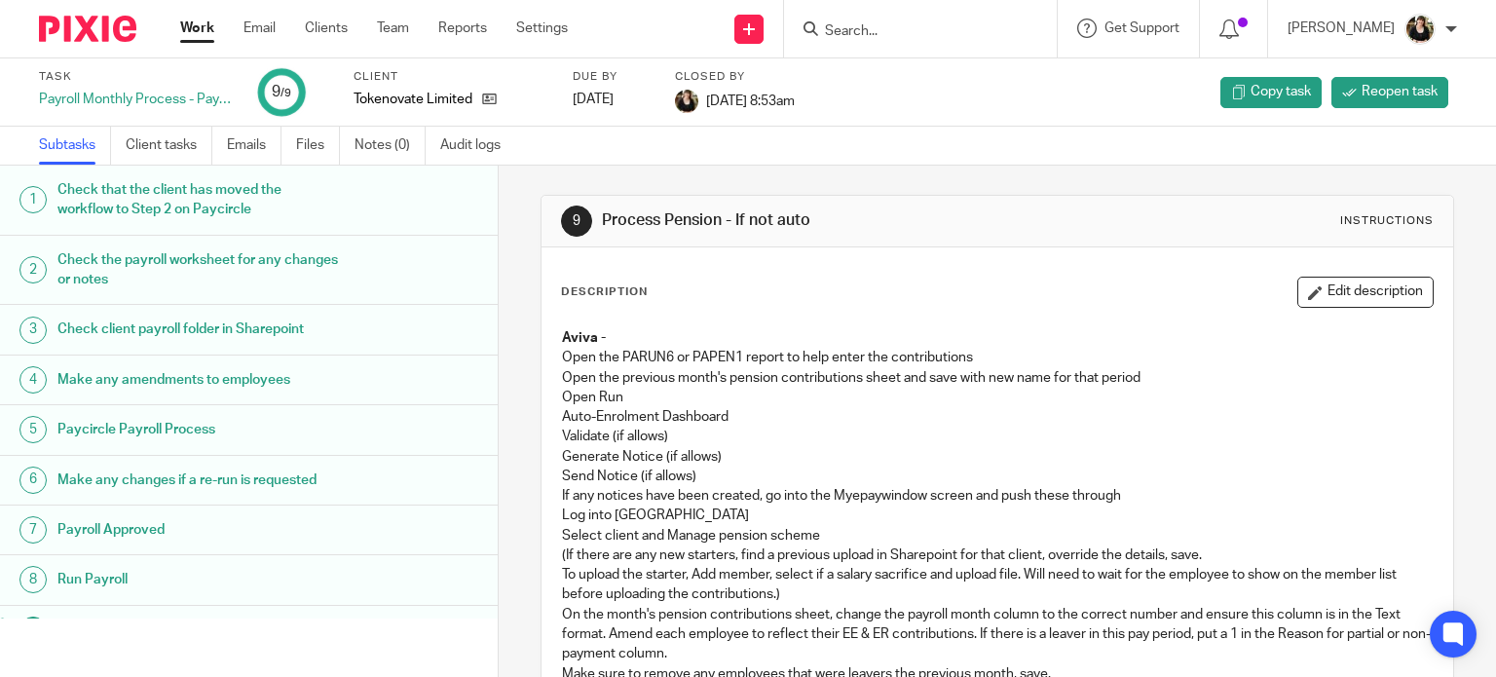
scroll to position [97, 0]
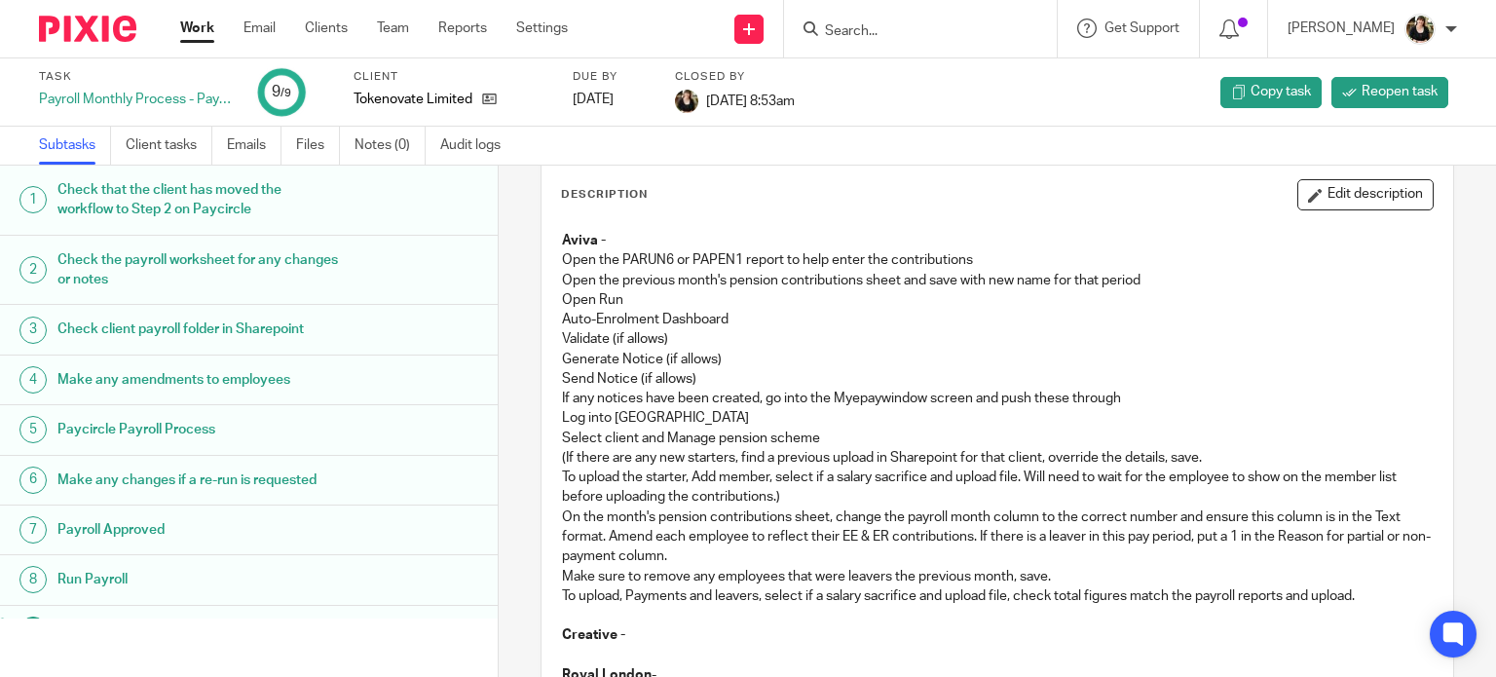
click at [868, 30] on input "Search" at bounding box center [910, 32] width 175 height 18
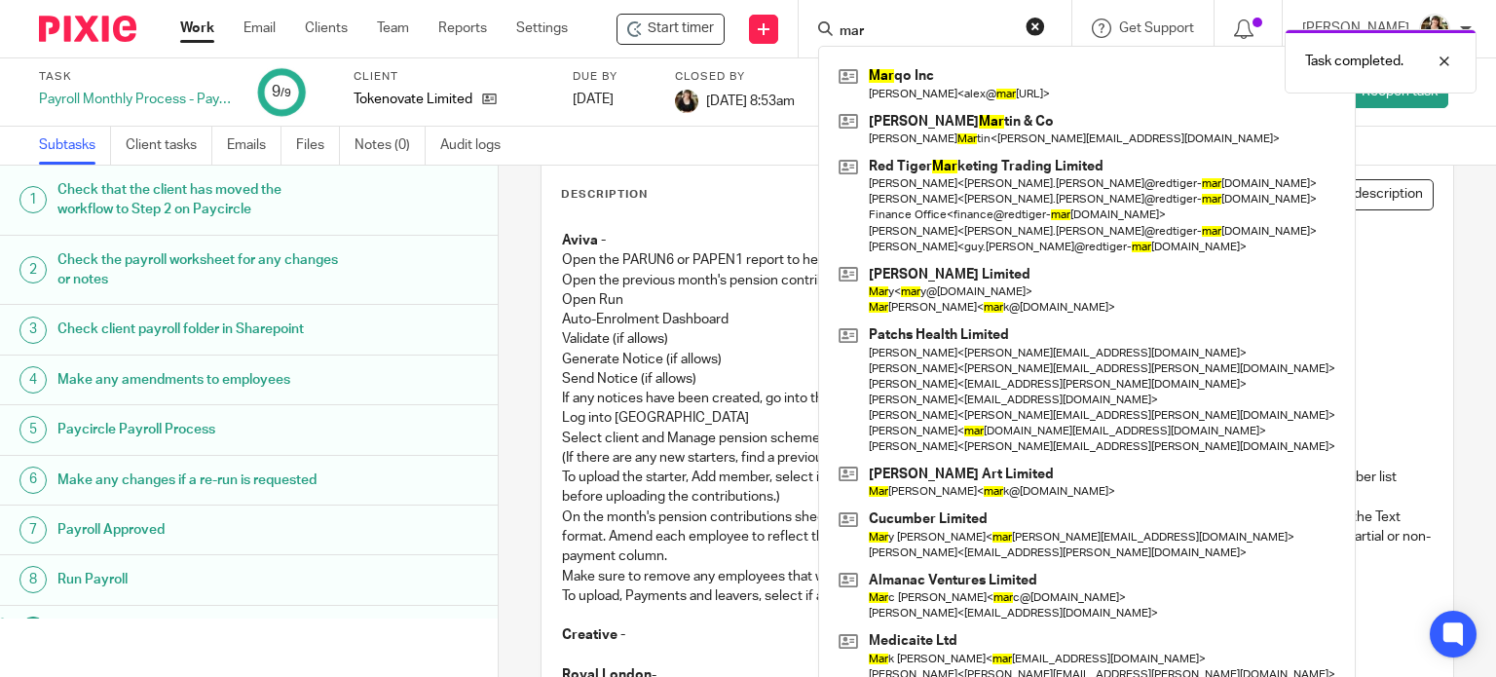
type input "mar"
click at [894, 75] on div "Task completed." at bounding box center [1112, 56] width 728 height 74
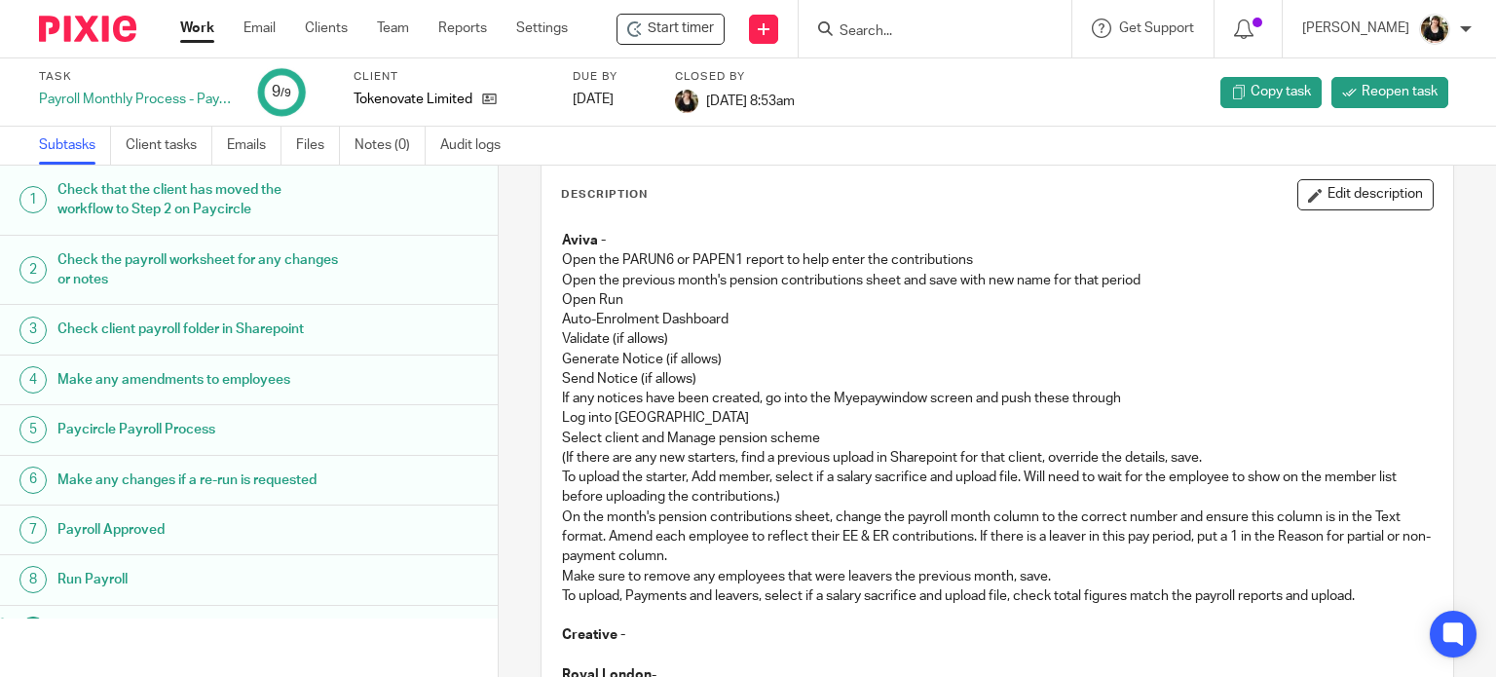
click at [873, 26] on input "Search" at bounding box center [925, 32] width 175 height 18
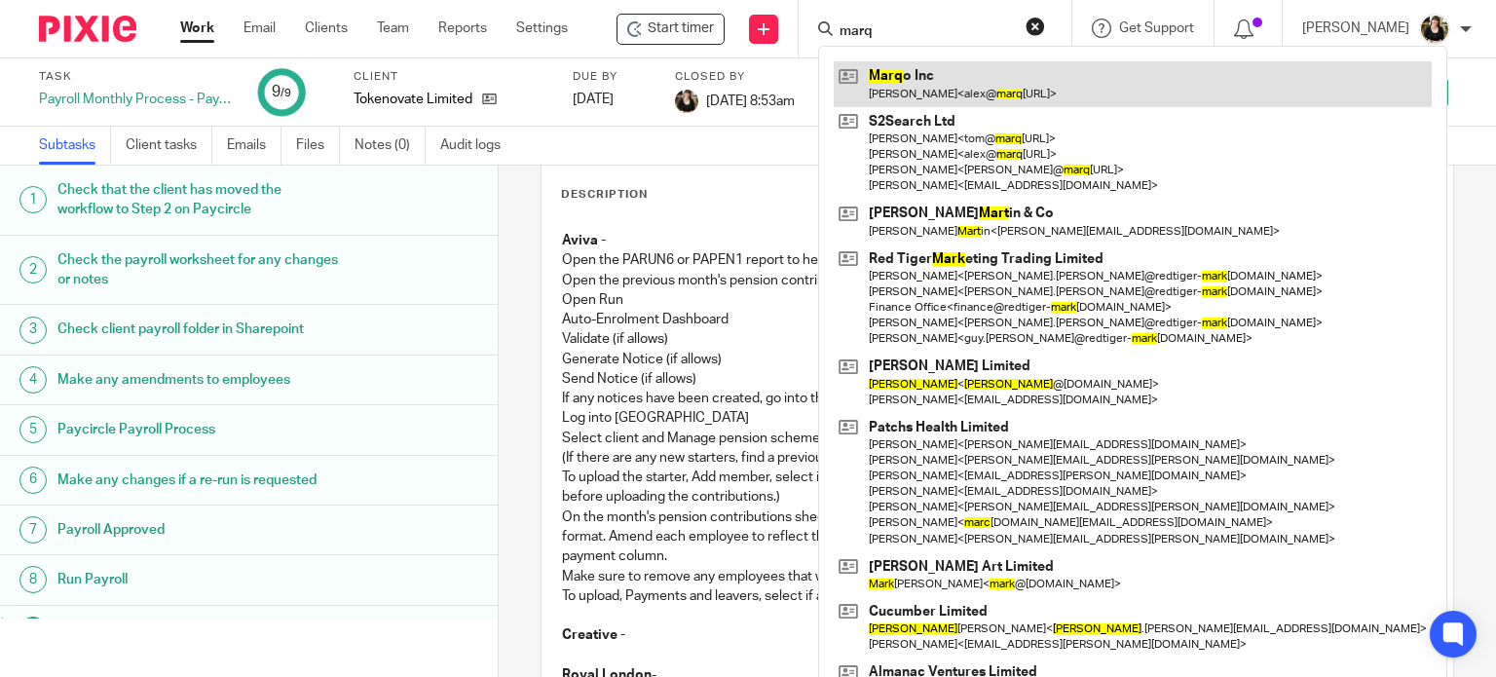
type input "marq"
click at [904, 73] on link at bounding box center [1133, 83] width 598 height 45
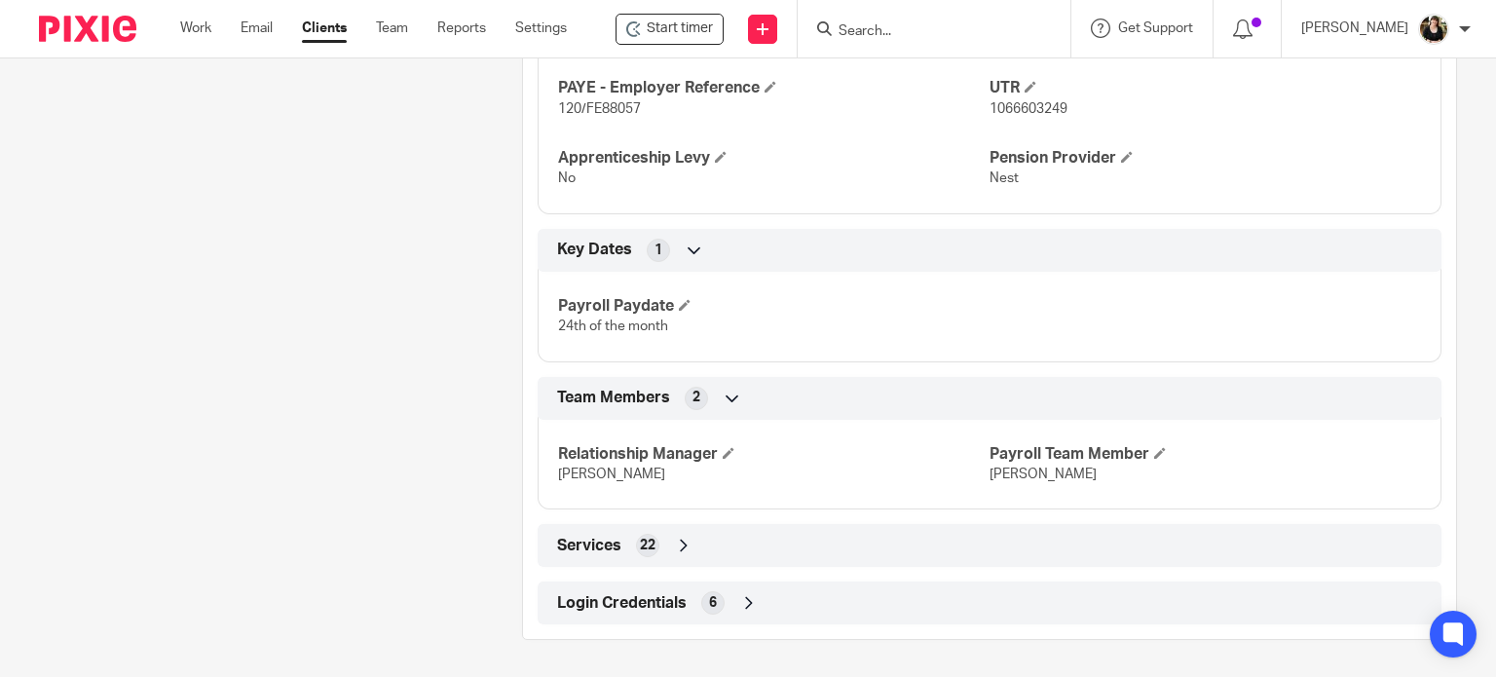
scroll to position [963, 0]
click at [558, 606] on span "Login Credentials" at bounding box center [622, 601] width 130 height 20
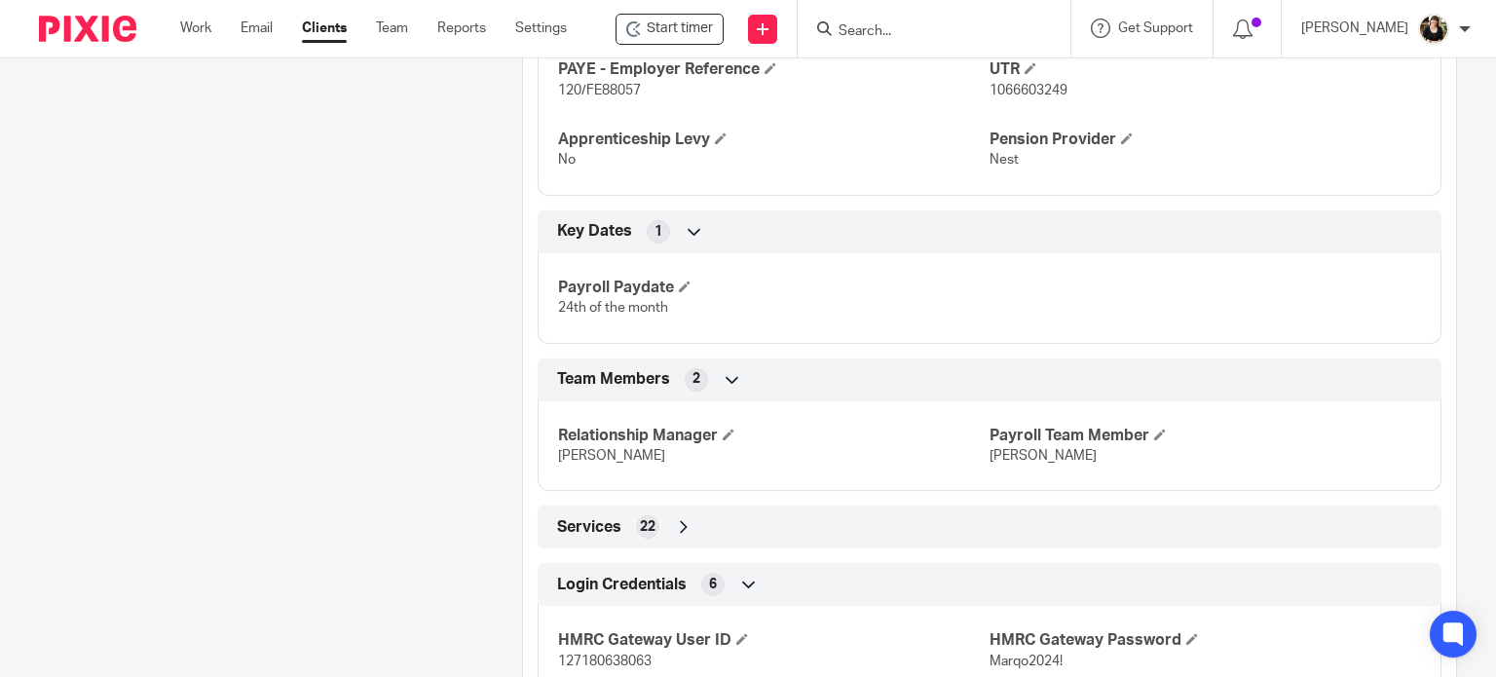
scroll to position [1194, 0]
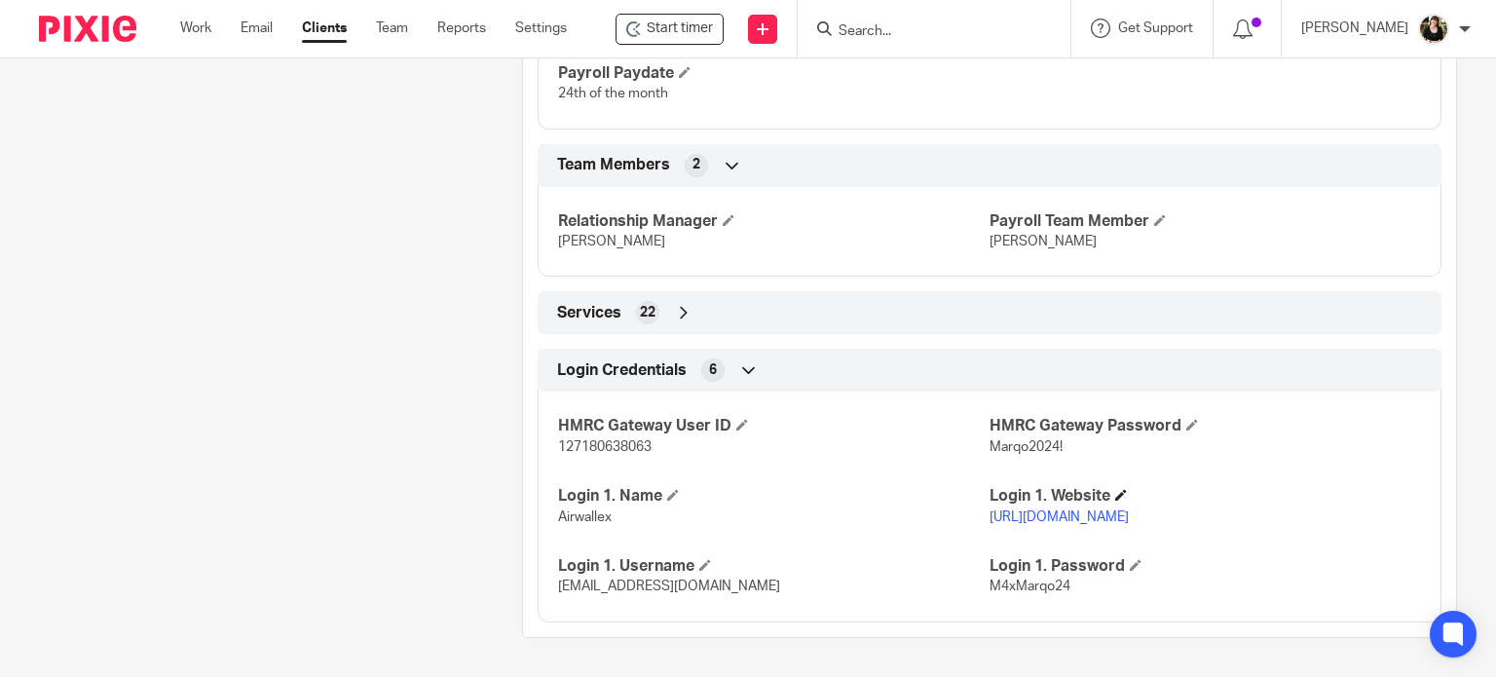
click at [1093, 504] on h4 "Login 1. Website" at bounding box center [1204, 496] width 431 height 20
click at [1093, 513] on link "[URL][DOMAIN_NAME]" at bounding box center [1058, 517] width 139 height 14
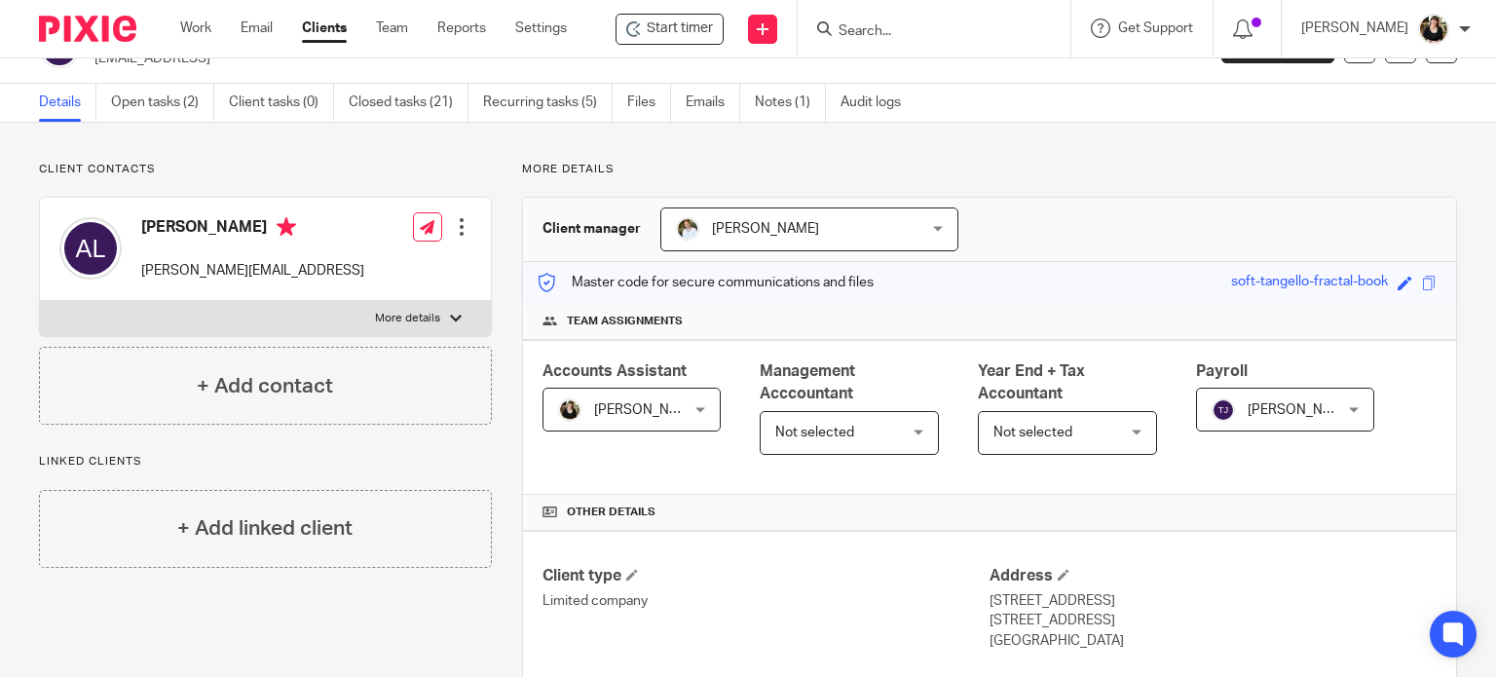
scroll to position [0, 0]
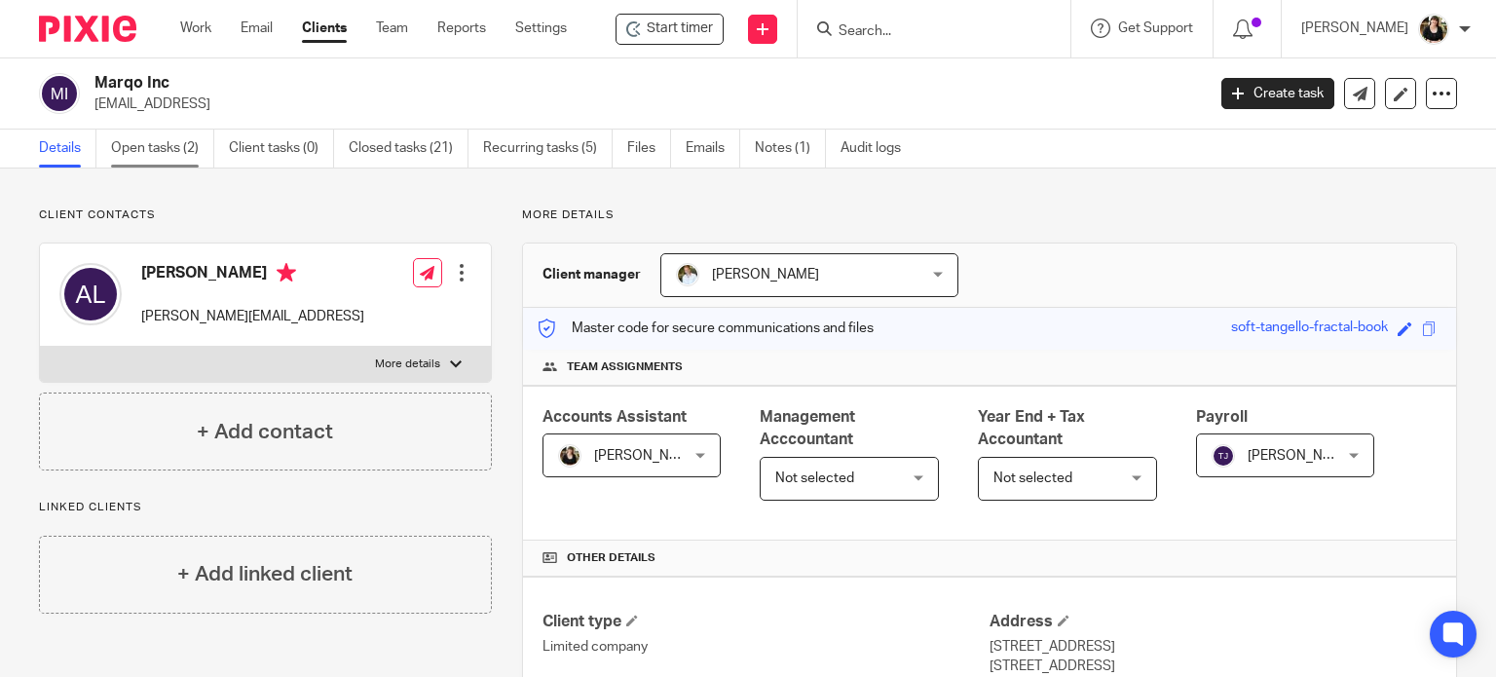
click at [140, 151] on link "Open tasks (2)" at bounding box center [162, 149] width 103 height 38
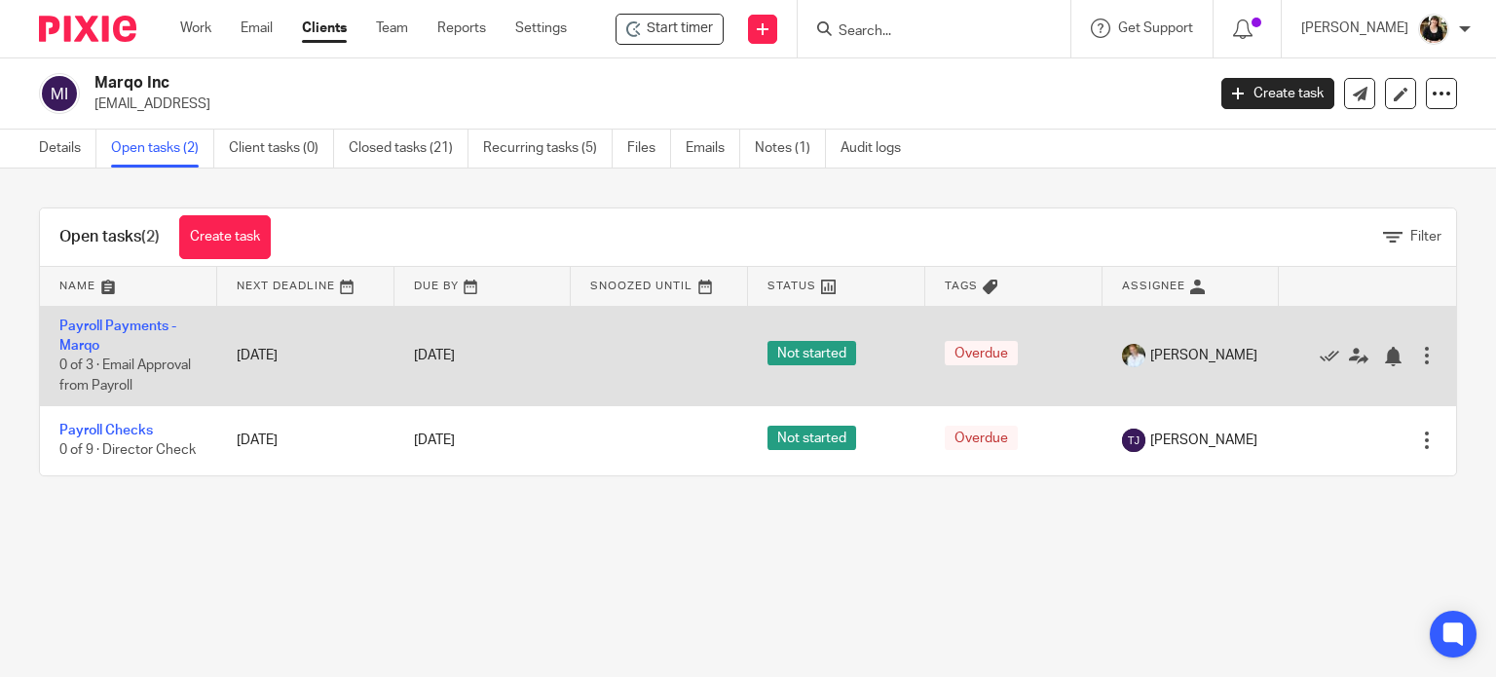
click at [130, 334] on td "Payroll Payments - Marqo 0 of 3 · Email Approval from Payroll" at bounding box center [128, 356] width 177 height 100
click at [130, 324] on link "Payroll Payments - Marqo" at bounding box center [117, 335] width 117 height 33
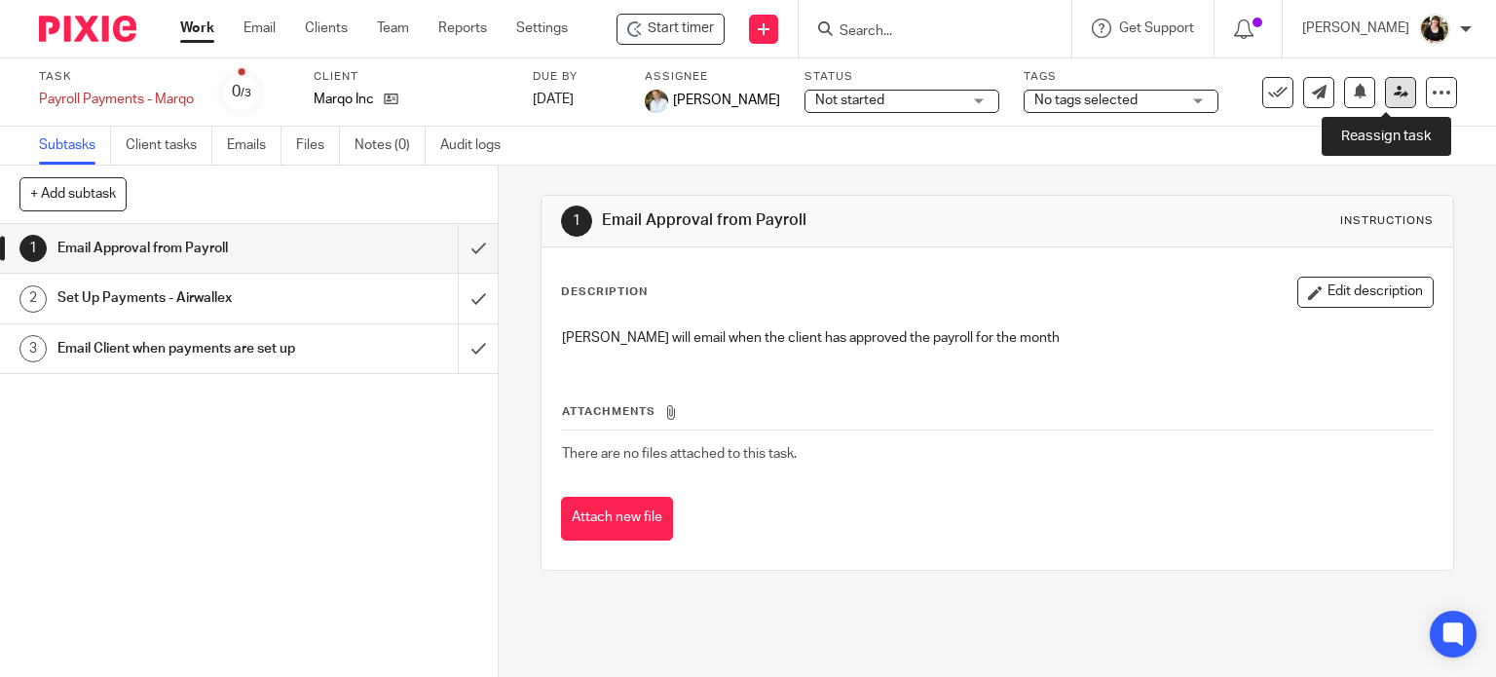
click at [1394, 94] on icon at bounding box center [1401, 92] width 15 height 15
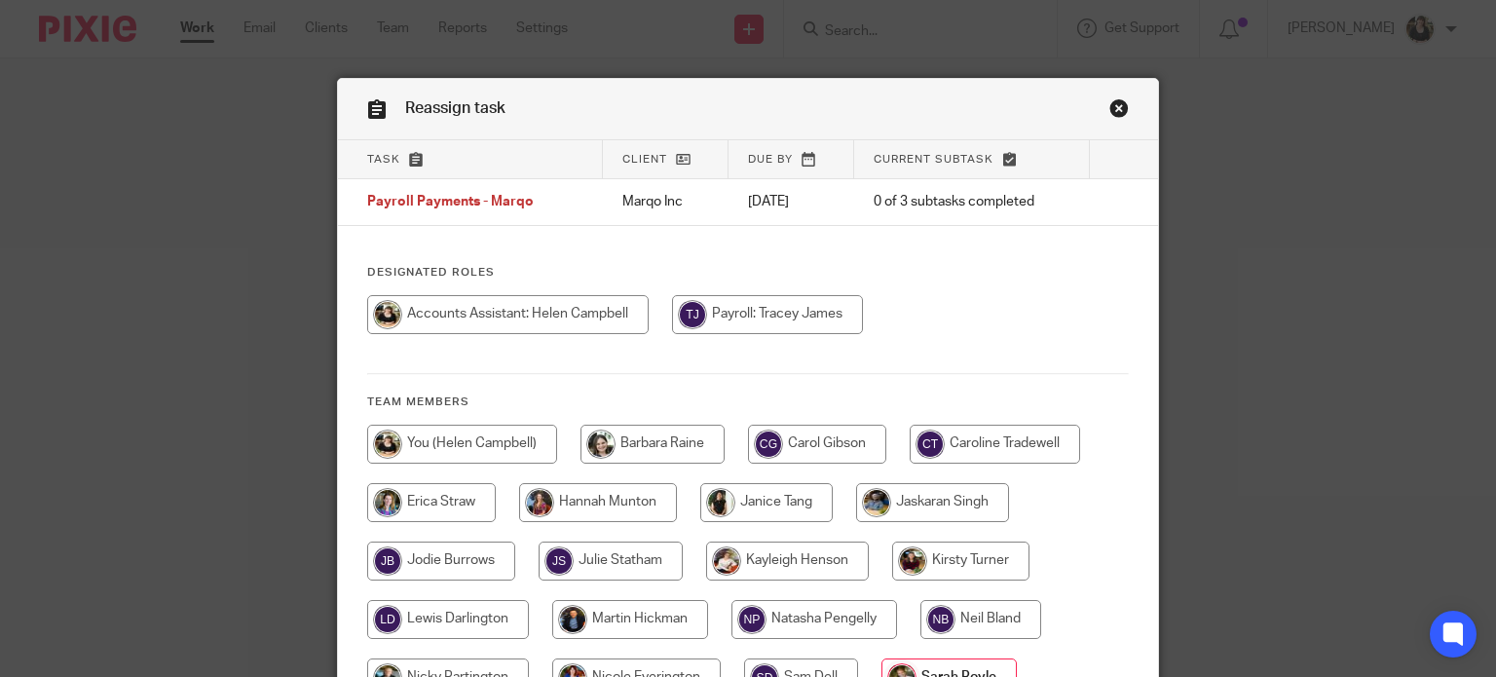
click at [444, 313] on input "radio" at bounding box center [507, 314] width 281 height 39
radio input "true"
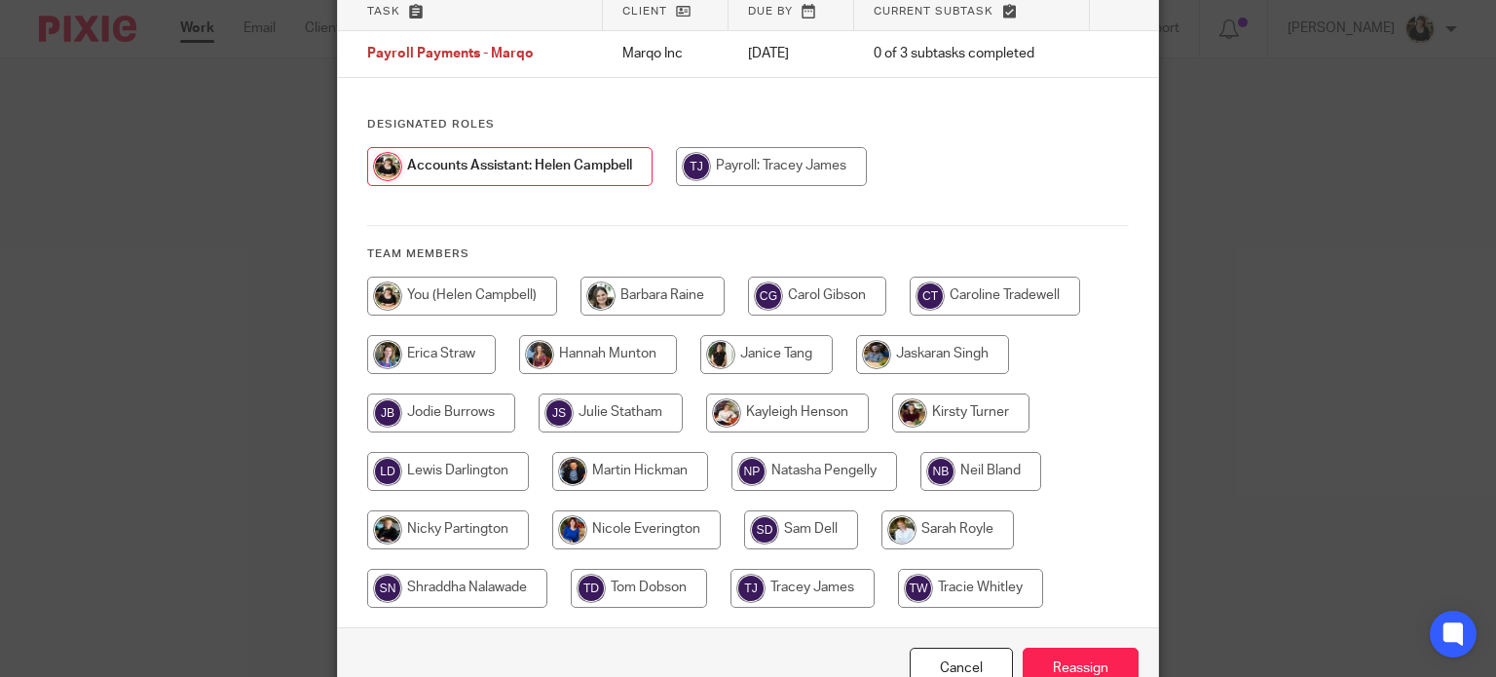
scroll to position [257, 0]
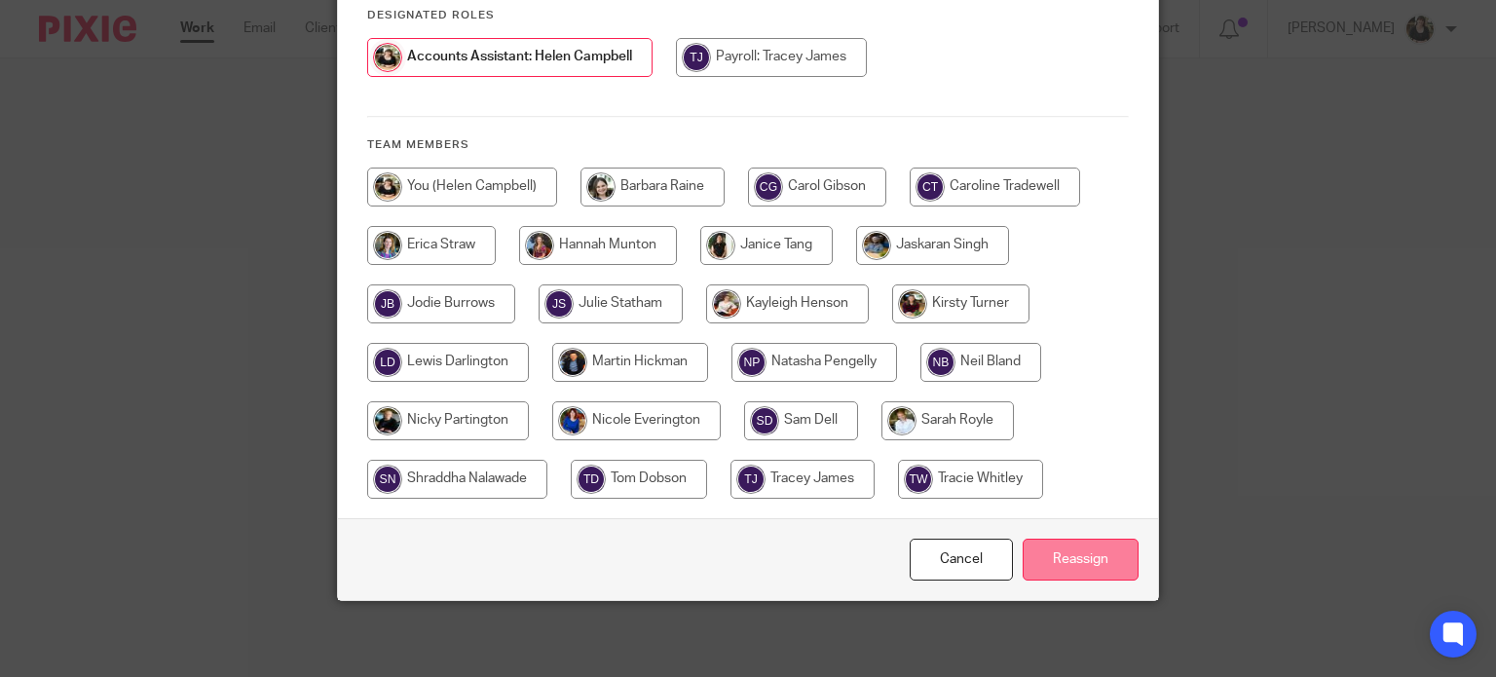
click at [1052, 539] on input "Reassign" at bounding box center [1081, 560] width 116 height 42
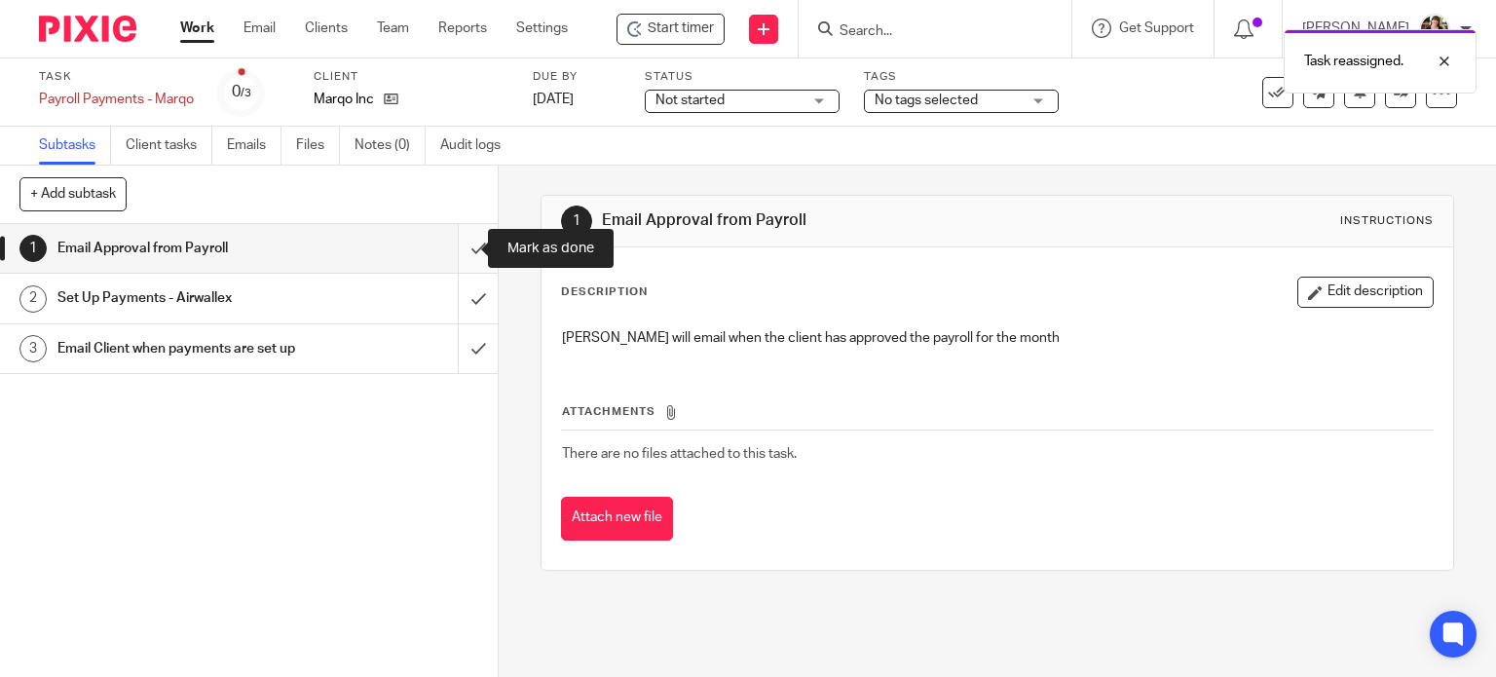
click at [454, 244] on input "submit" at bounding box center [249, 248] width 498 height 49
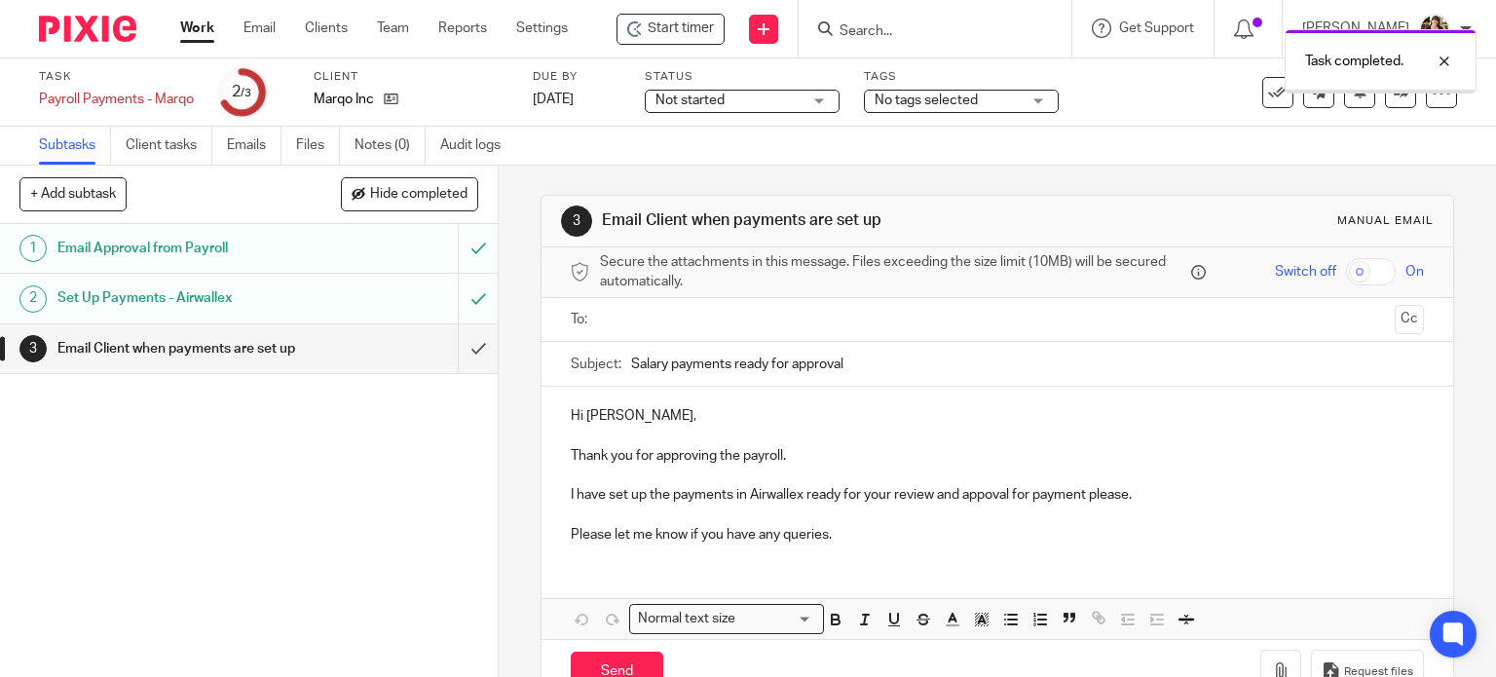
click at [629, 317] on input "text" at bounding box center [997, 320] width 780 height 22
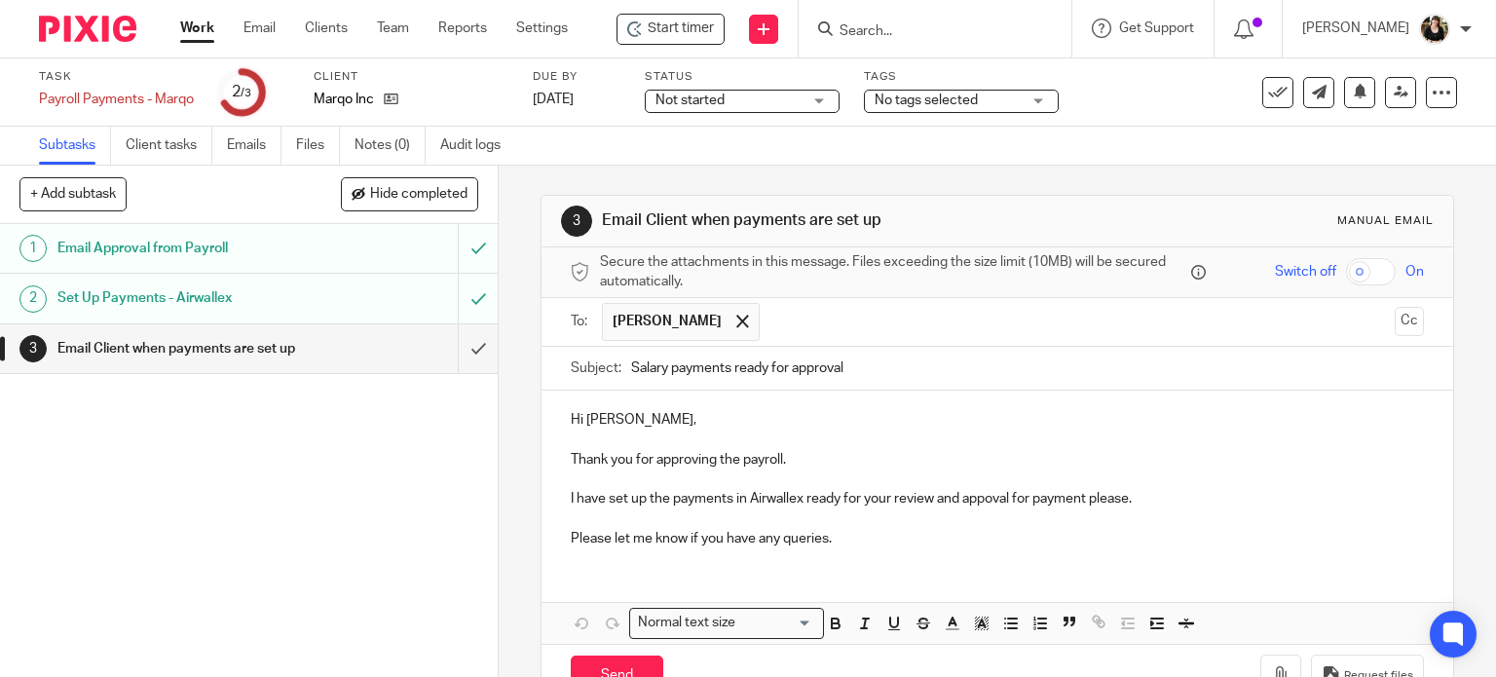
click at [1155, 504] on p "I have set up the payments in Airwallex ready for your review and appoval for p…" at bounding box center [998, 498] width 854 height 19
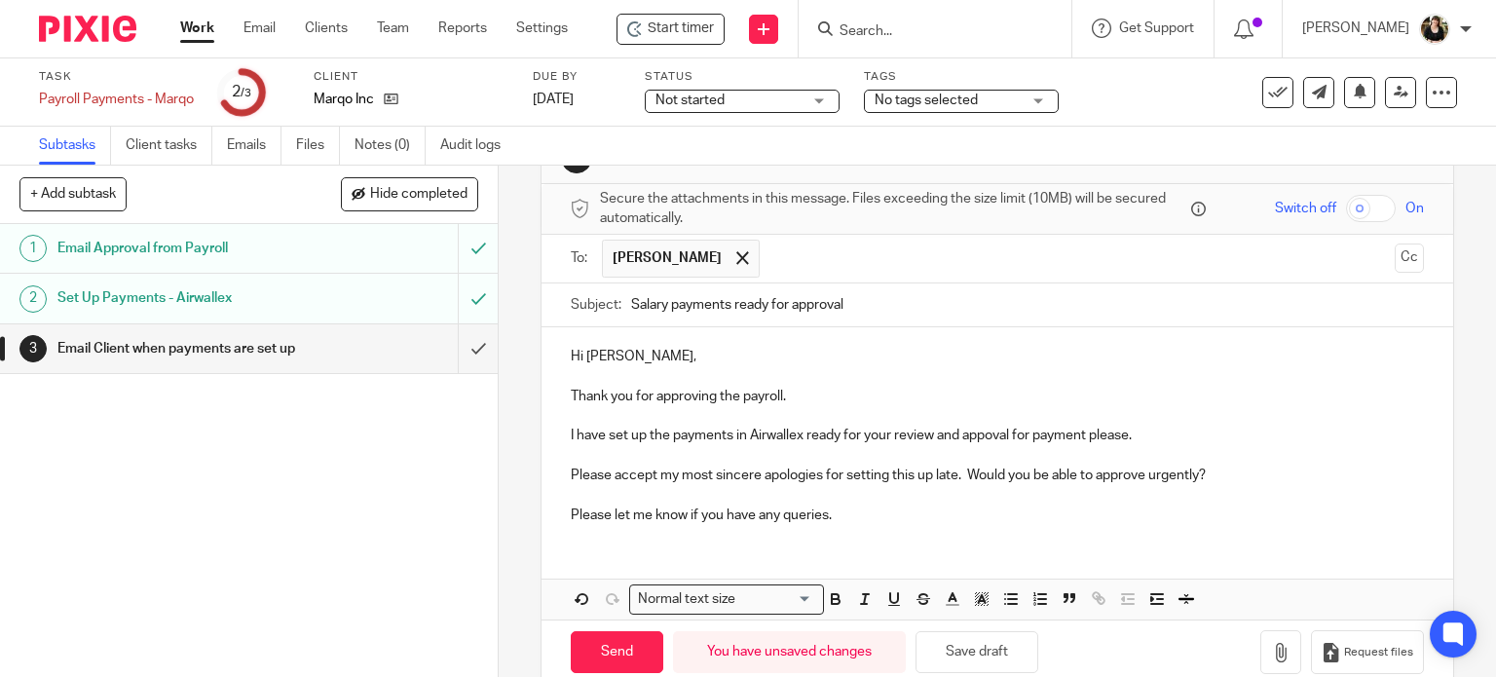
scroll to position [97, 0]
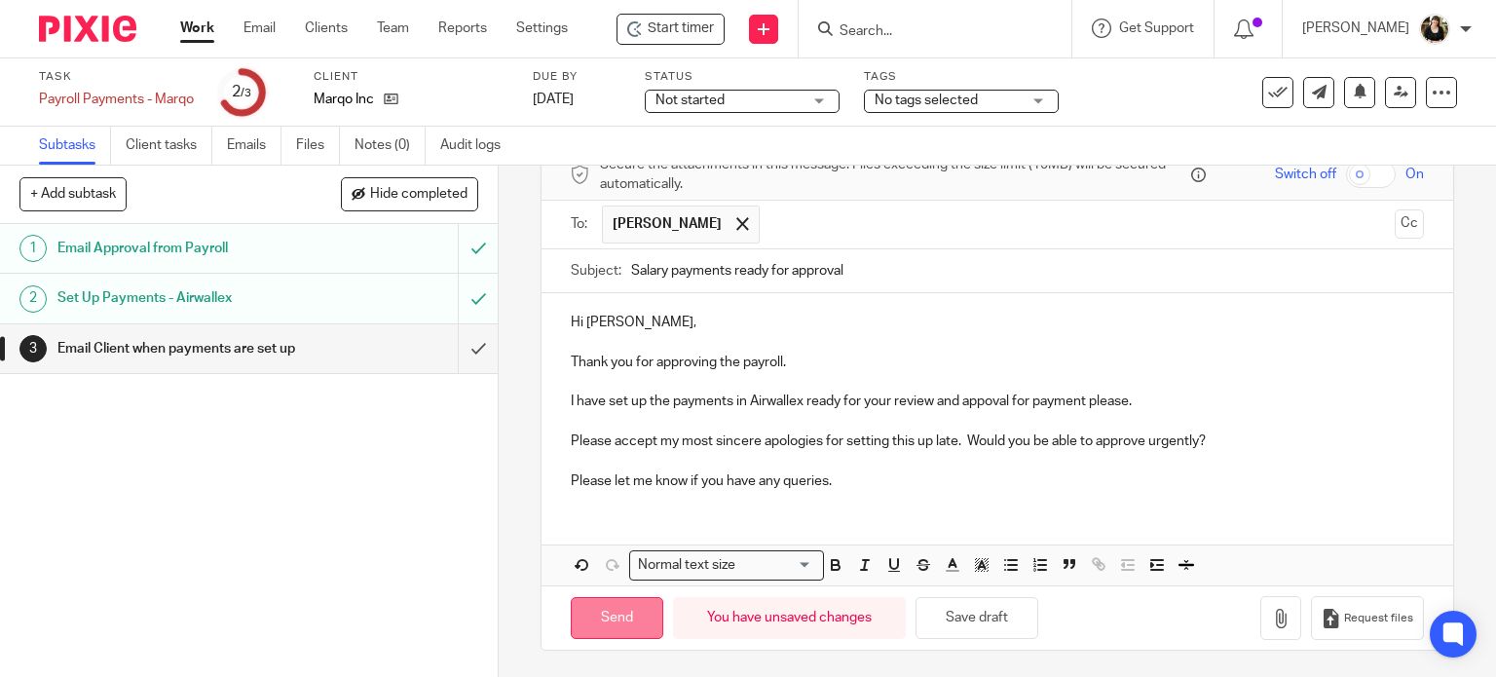
click at [600, 618] on input "Send" at bounding box center [617, 618] width 93 height 42
type input "Sent"
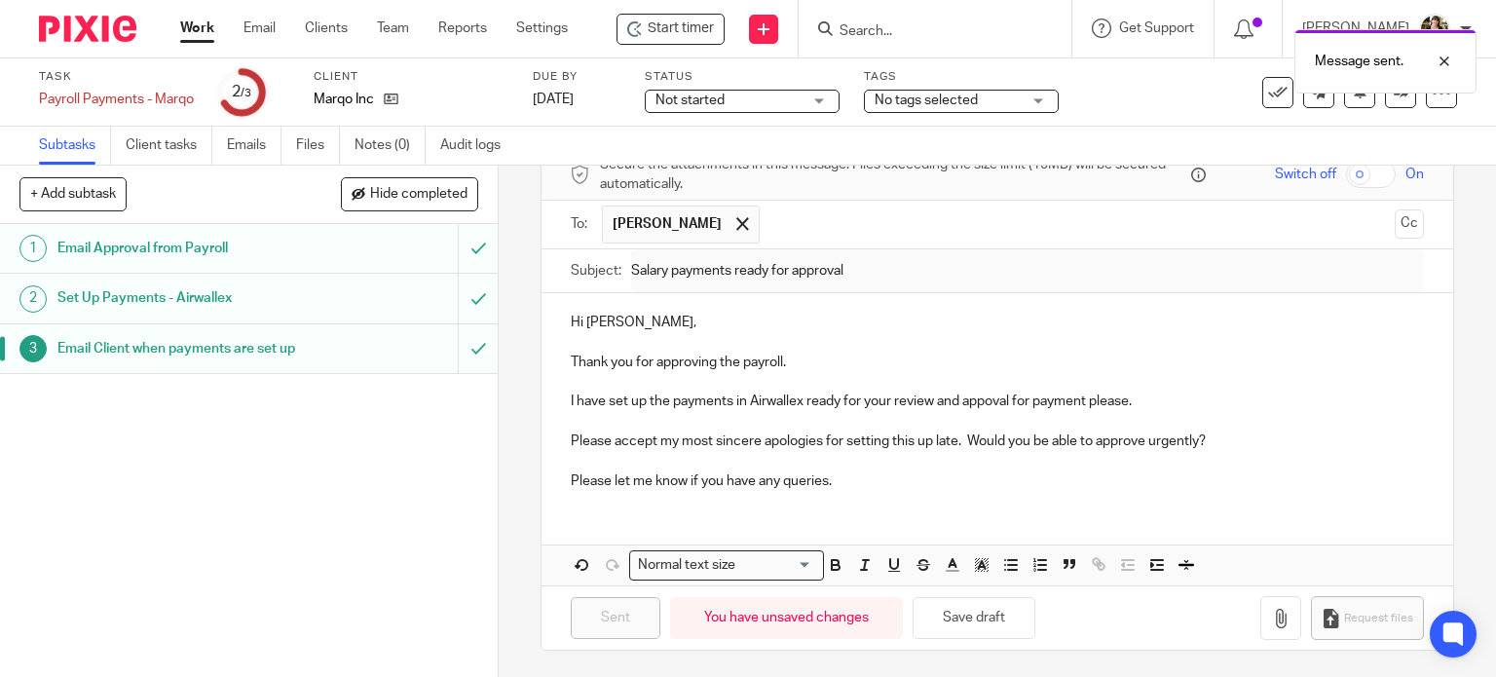
drag, startPoint x: 206, startPoint y: 27, endPoint x: 421, endPoint y: 31, distance: 214.3
click at [206, 27] on link "Work" at bounding box center [197, 28] width 34 height 19
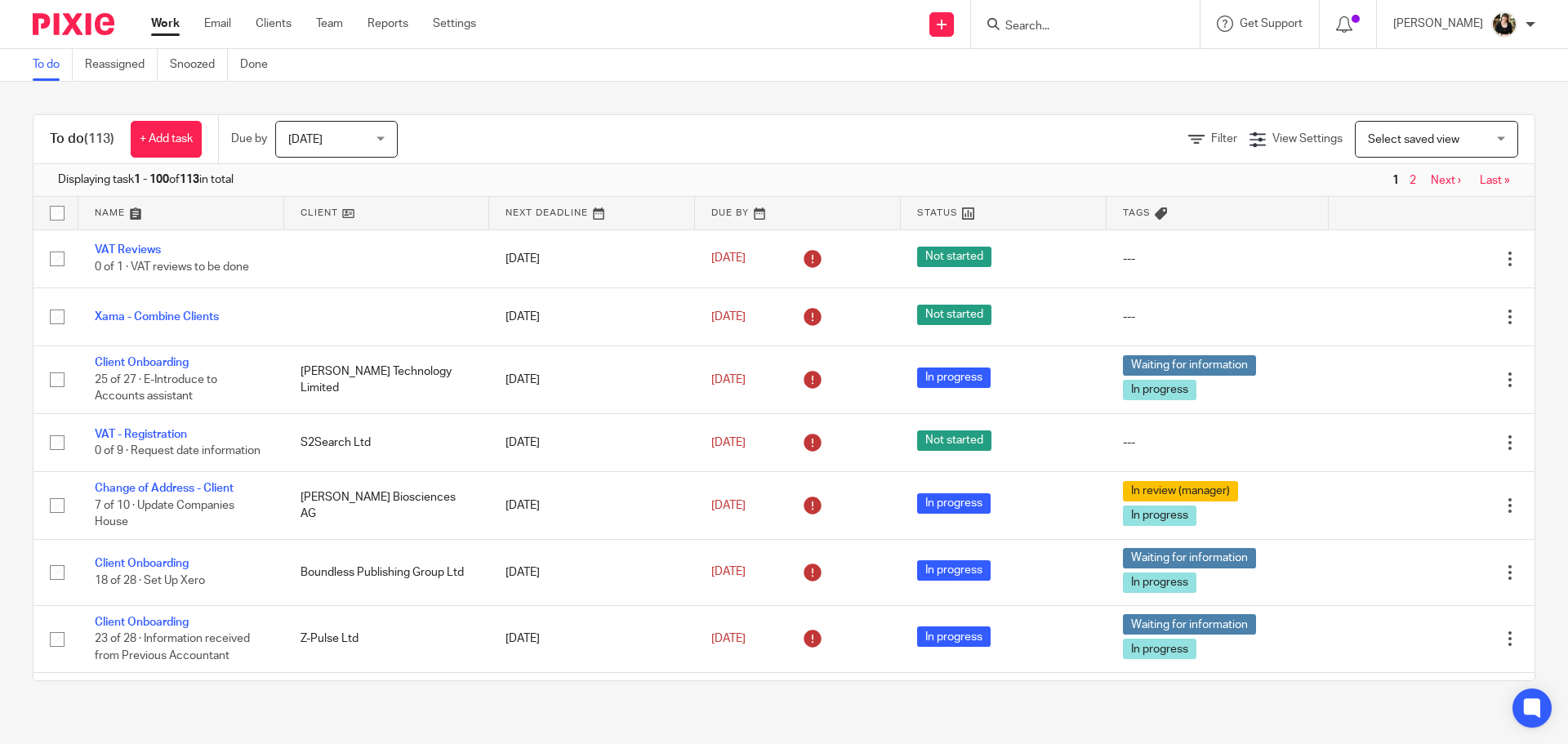
click at [1034, 22] on input "Search" at bounding box center [1077, 27] width 147 height 15
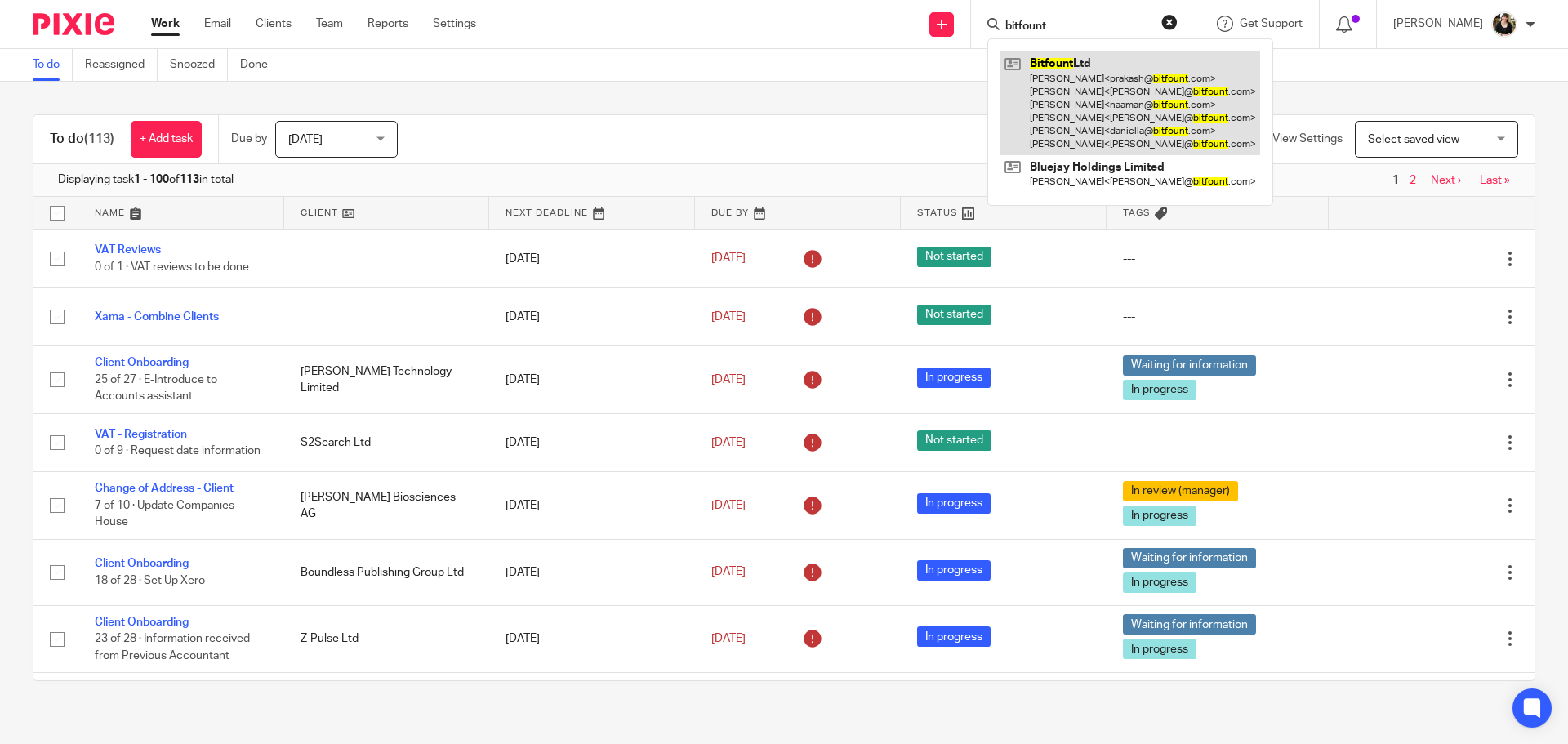
type input "bitfount"
click at [1070, 88] on link at bounding box center [1130, 103] width 260 height 104
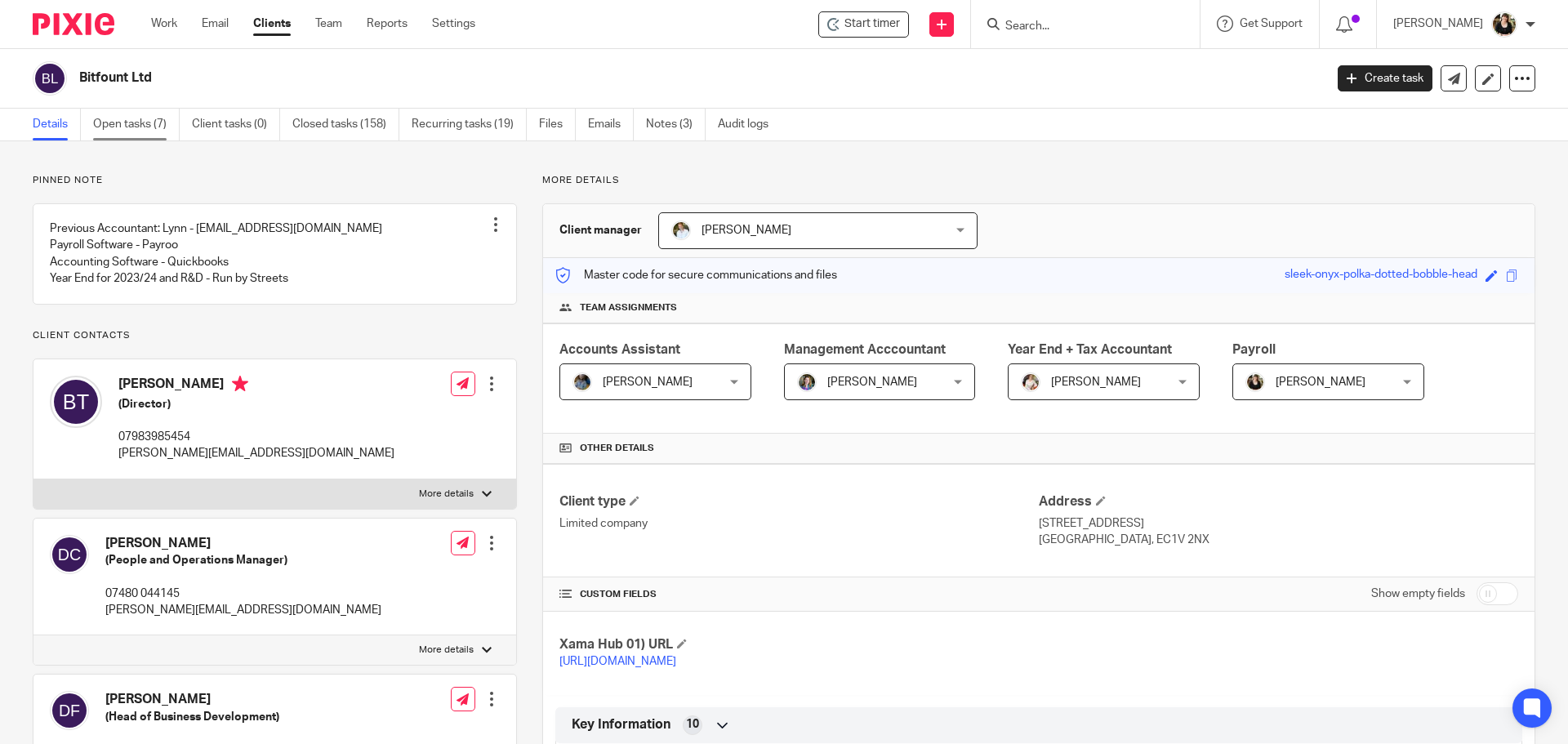
click at [147, 128] on link "Open tasks (7)" at bounding box center [136, 125] width 86 height 32
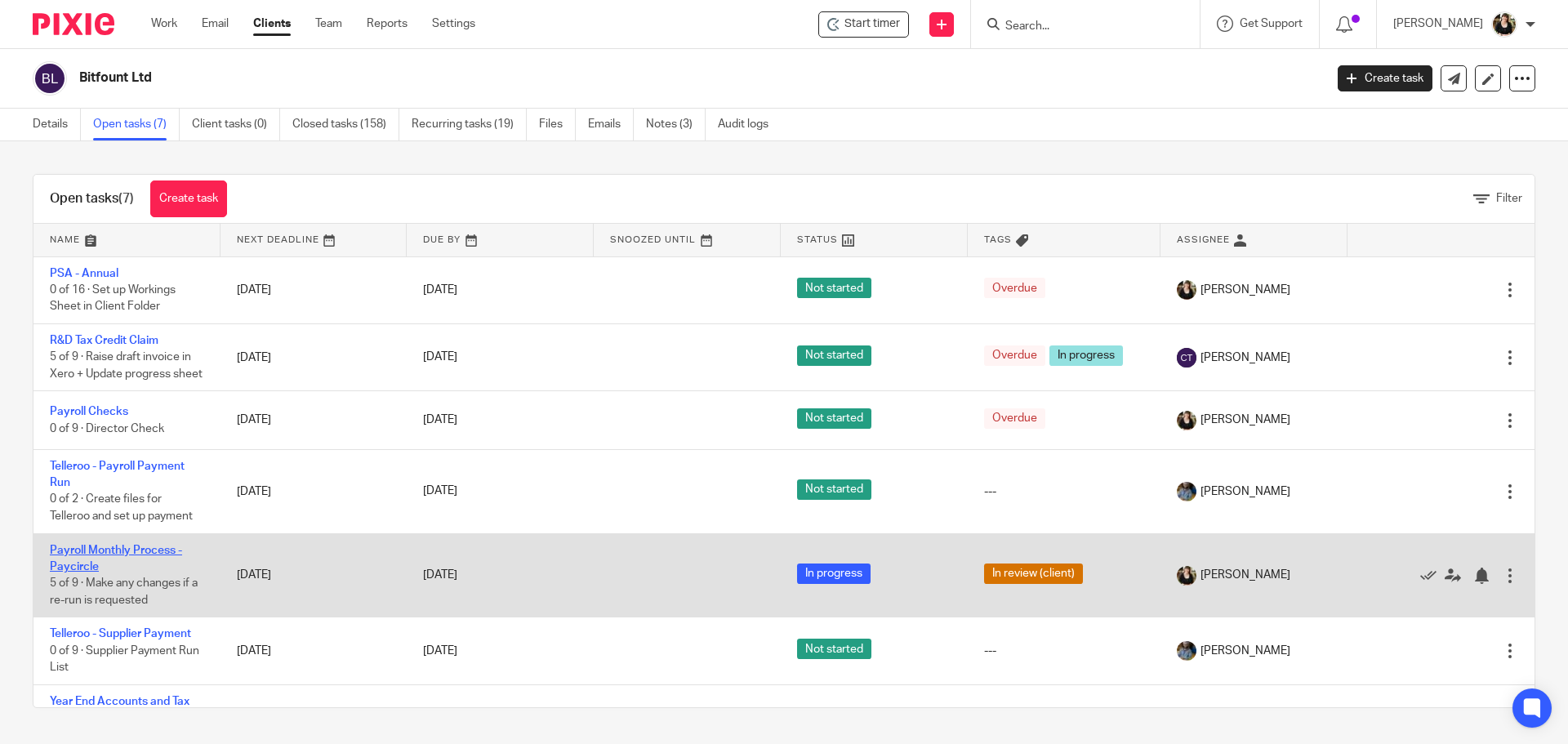
click at [123, 569] on link "Payroll Monthly Process - Paycircle" at bounding box center [116, 559] width 132 height 28
